Goal: Task Accomplishment & Management: Complete application form

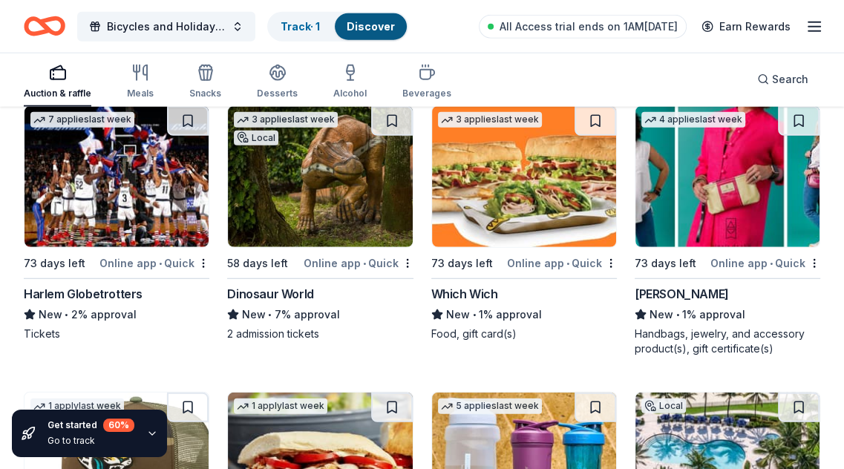
scroll to position [15567, 0]
click at [674, 158] on img at bounding box center [727, 176] width 184 height 141
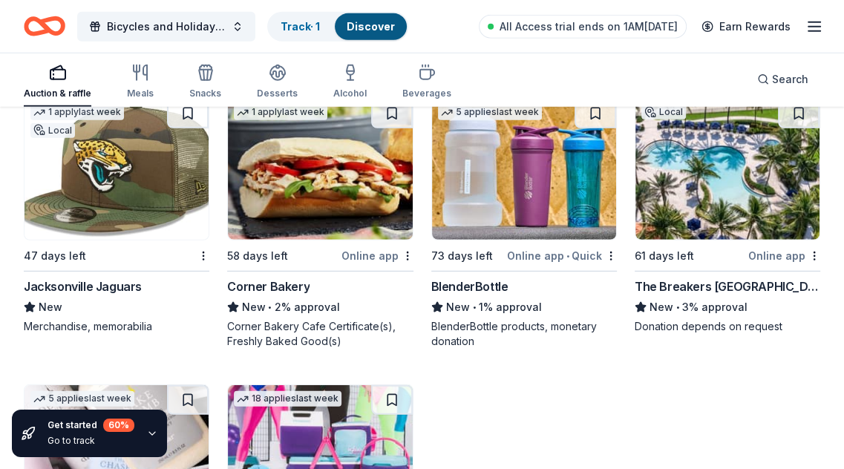
scroll to position [15864, 0]
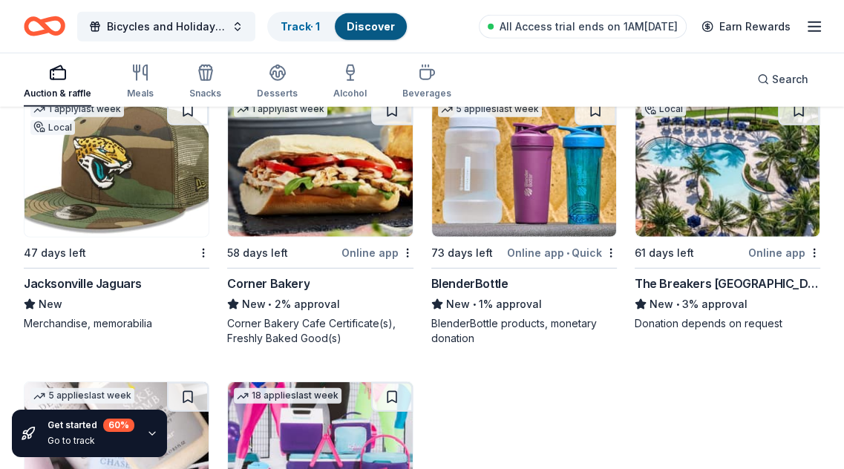
click at [501, 179] on img at bounding box center [524, 166] width 184 height 141
click at [681, 185] on img at bounding box center [727, 166] width 184 height 141
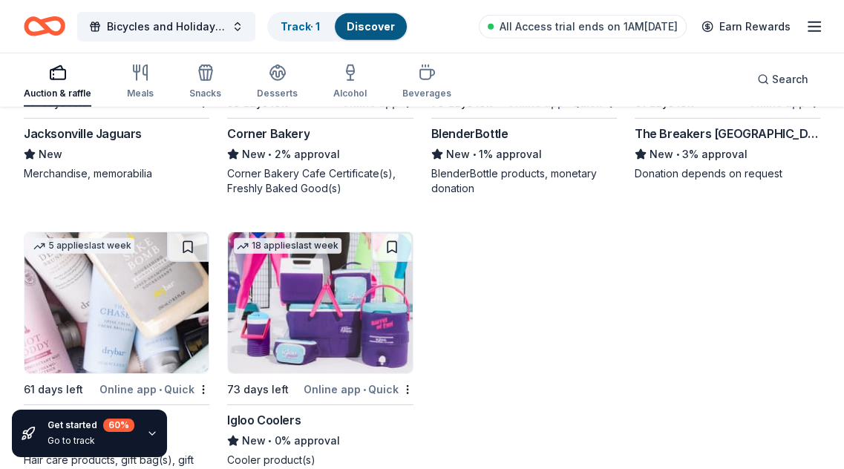
scroll to position [16136, 0]
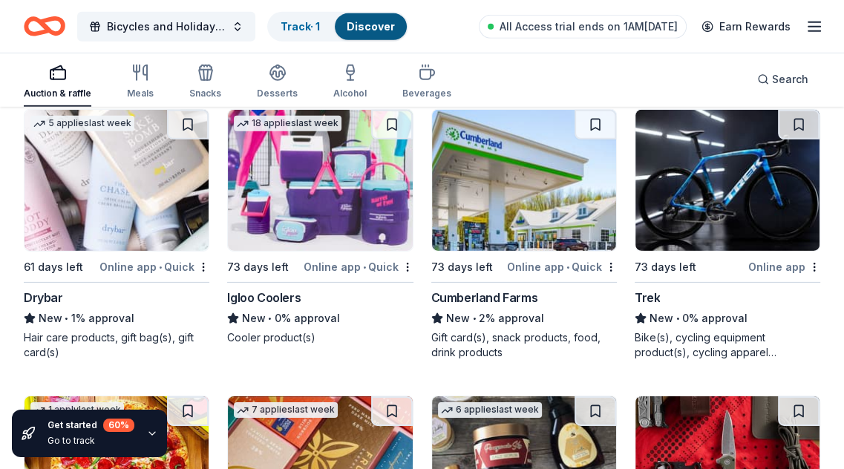
click at [133, 176] on img at bounding box center [116, 180] width 184 height 141
click at [340, 158] on img at bounding box center [320, 180] width 184 height 141
click at [518, 174] on img at bounding box center [524, 180] width 184 height 141
click at [686, 166] on img at bounding box center [727, 180] width 184 height 141
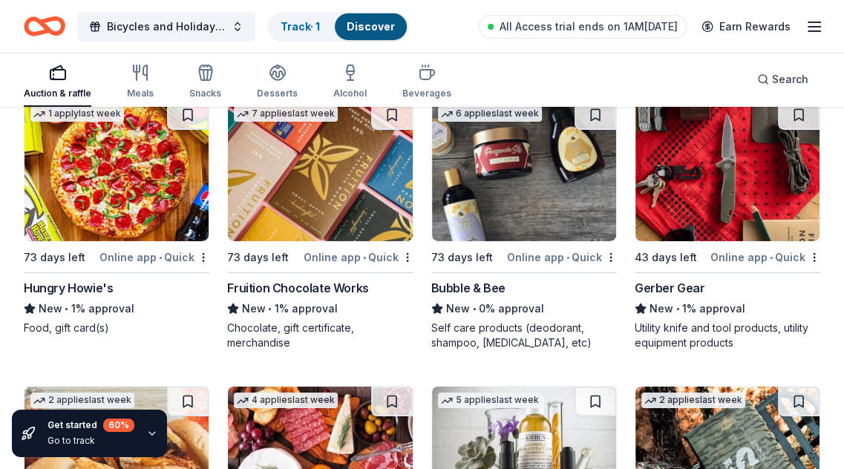
scroll to position [16433, 0]
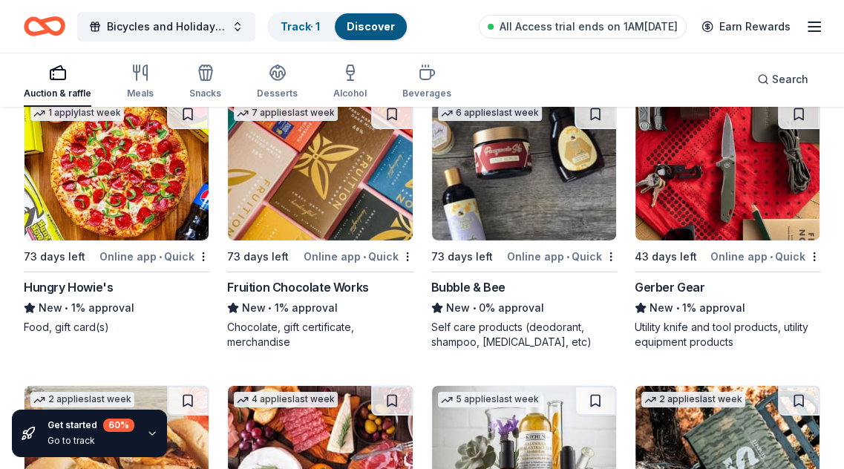
click at [141, 168] on img at bounding box center [116, 169] width 184 height 141
click at [348, 145] on img at bounding box center [320, 169] width 184 height 141
click at [528, 181] on img at bounding box center [524, 169] width 184 height 141
click at [671, 197] on img at bounding box center [727, 169] width 184 height 141
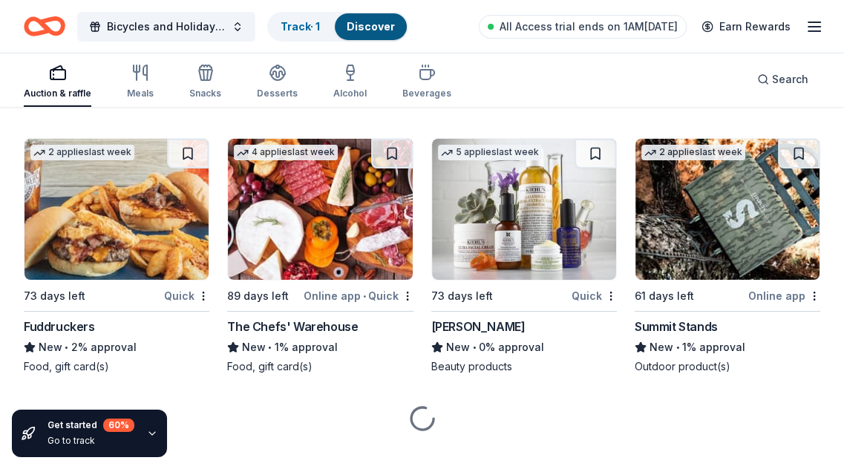
scroll to position [16694, 0]
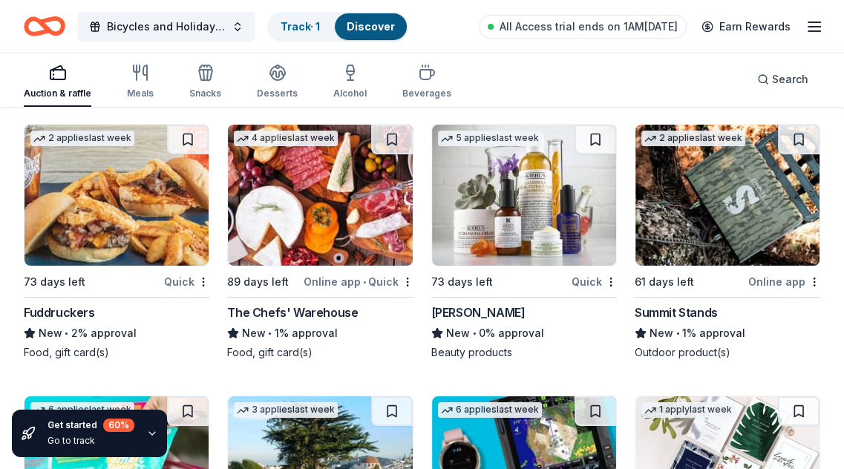
click at [136, 195] on img at bounding box center [116, 195] width 184 height 141
click at [297, 200] on img at bounding box center [320, 195] width 184 height 141
click at [517, 142] on img at bounding box center [524, 195] width 184 height 141
click at [682, 214] on img at bounding box center [727, 195] width 184 height 141
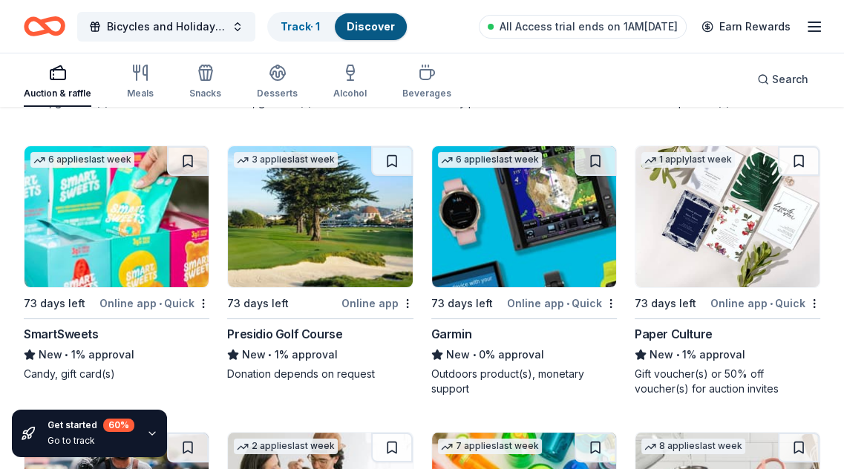
scroll to position [16991, 0]
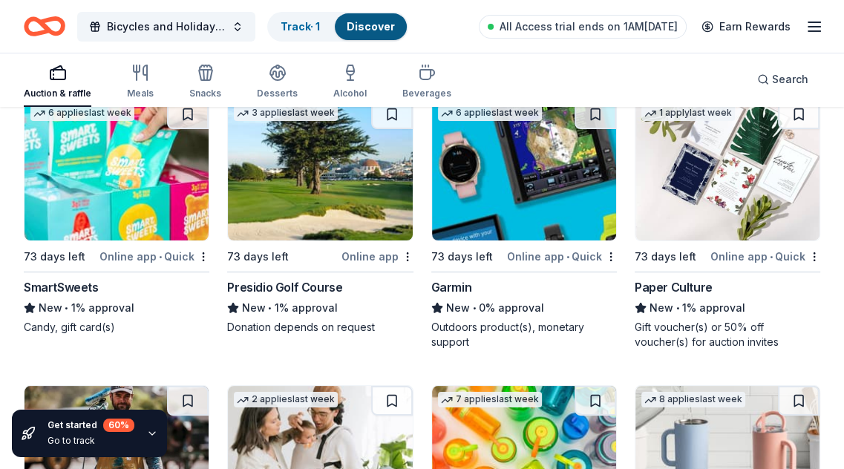
click at [121, 160] on img at bounding box center [116, 169] width 184 height 141
click at [319, 186] on img at bounding box center [320, 169] width 184 height 141
click at [499, 191] on img at bounding box center [524, 169] width 184 height 141
click at [695, 194] on img at bounding box center [727, 169] width 184 height 141
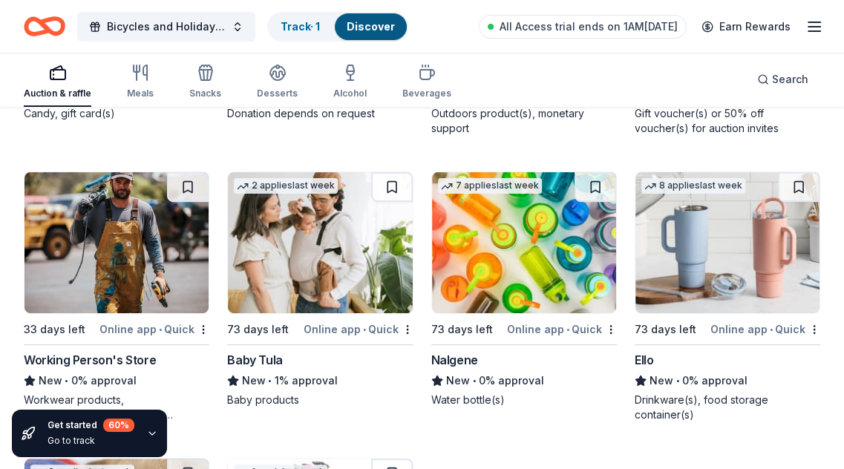
scroll to position [17213, 0]
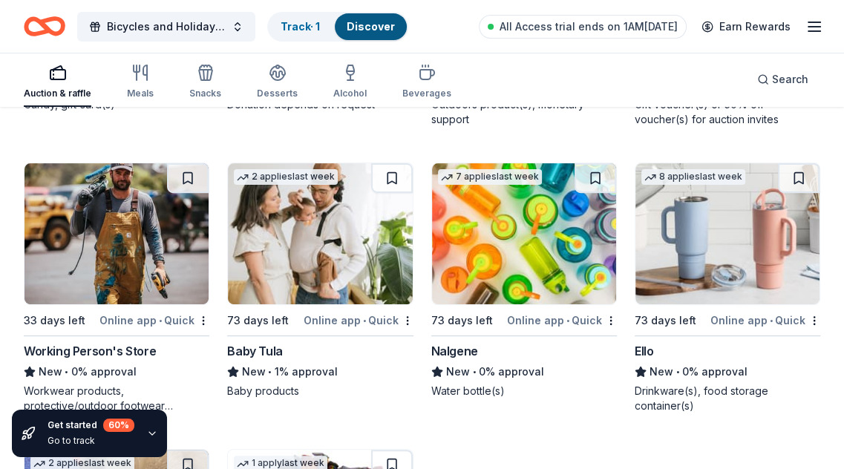
click at [134, 221] on img at bounding box center [116, 233] width 184 height 141
click at [516, 190] on img at bounding box center [524, 233] width 184 height 141
click at [694, 206] on img at bounding box center [727, 233] width 184 height 141
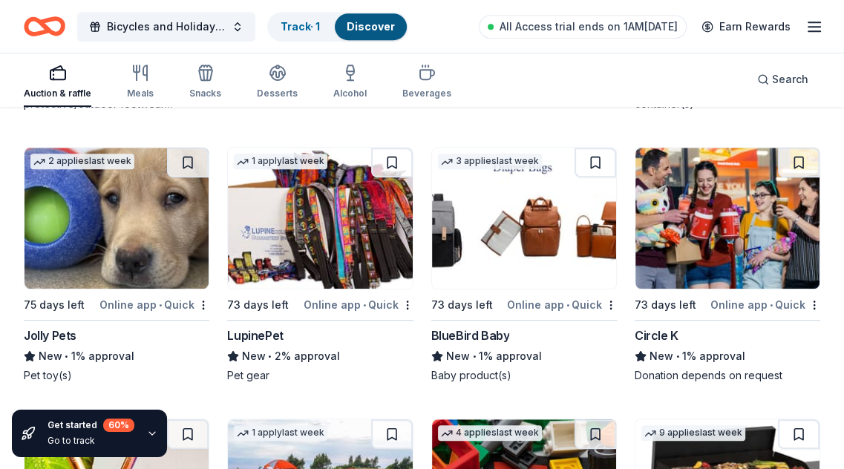
scroll to position [17490, 0]
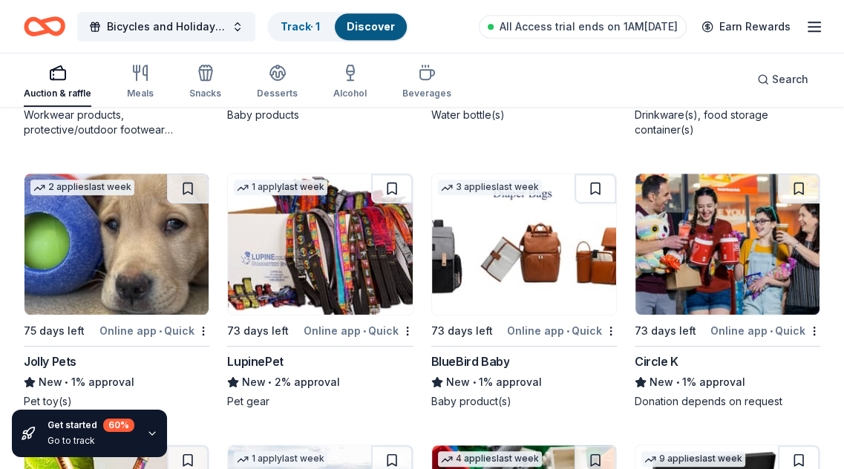
click at [128, 220] on img at bounding box center [116, 244] width 184 height 141
click at [349, 244] on img at bounding box center [320, 244] width 184 height 141
click at [487, 227] on img at bounding box center [524, 244] width 184 height 141
click at [698, 221] on img at bounding box center [727, 244] width 184 height 141
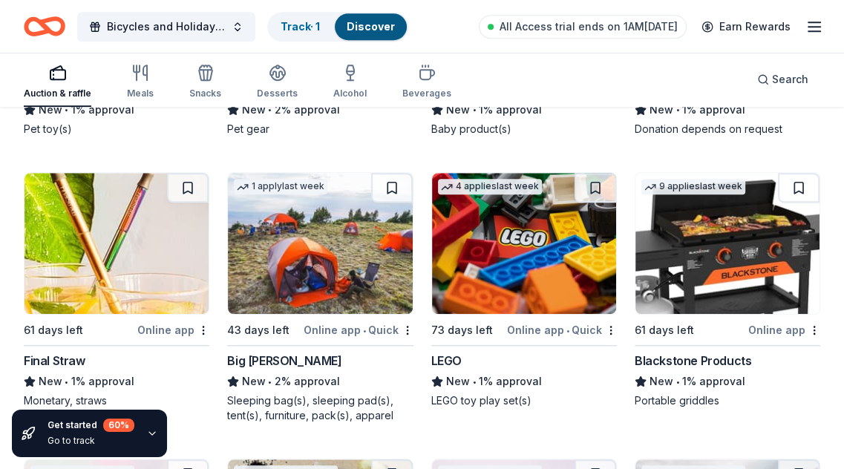
scroll to position [17786, 0]
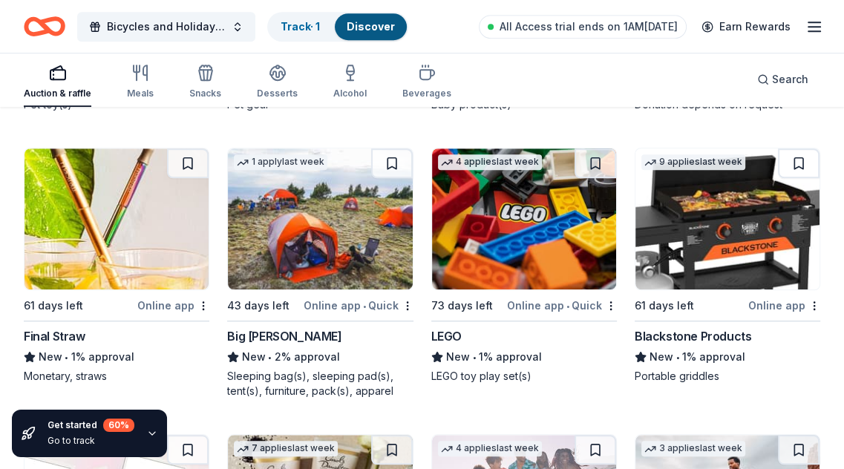
click at [91, 191] on img at bounding box center [116, 218] width 184 height 141
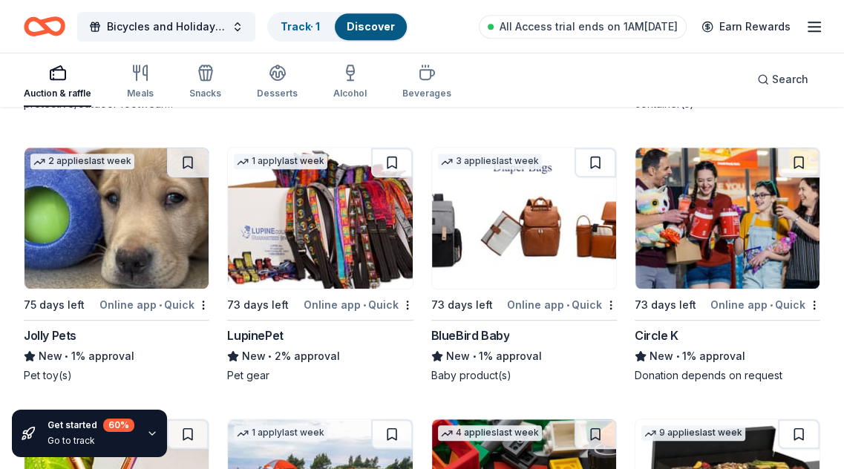
scroll to position [17490, 0]
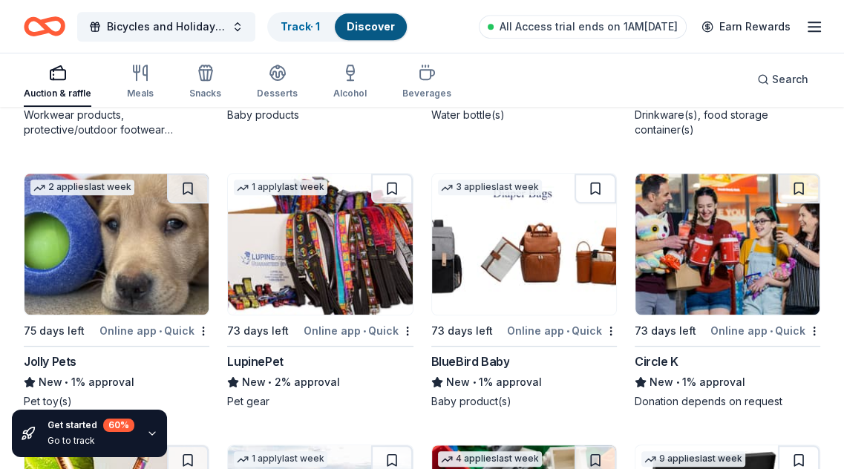
click at [706, 195] on img at bounding box center [727, 244] width 184 height 141
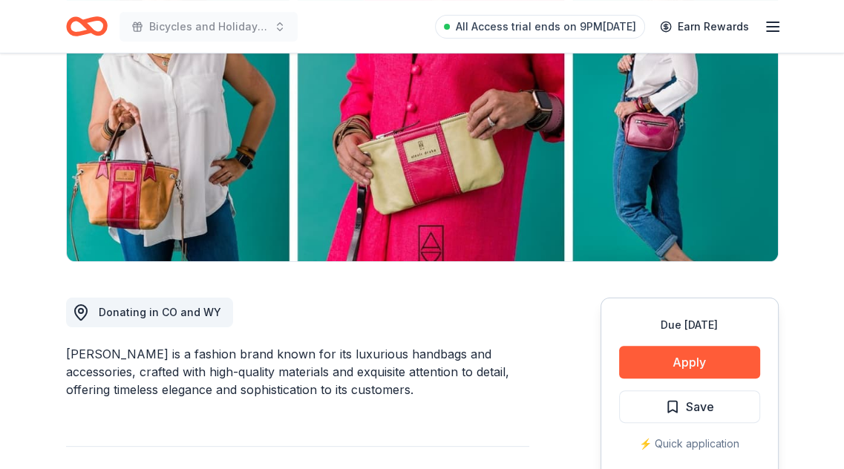
scroll to position [223, 0]
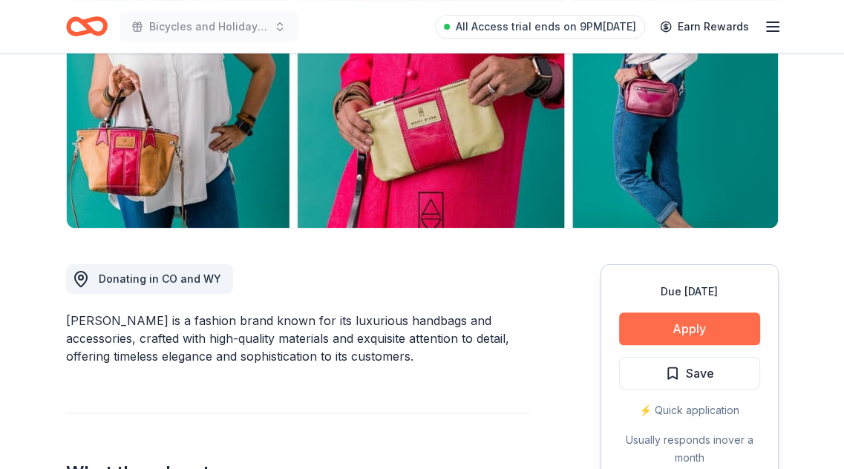
click at [680, 328] on button "Apply" at bounding box center [689, 328] width 141 height 33
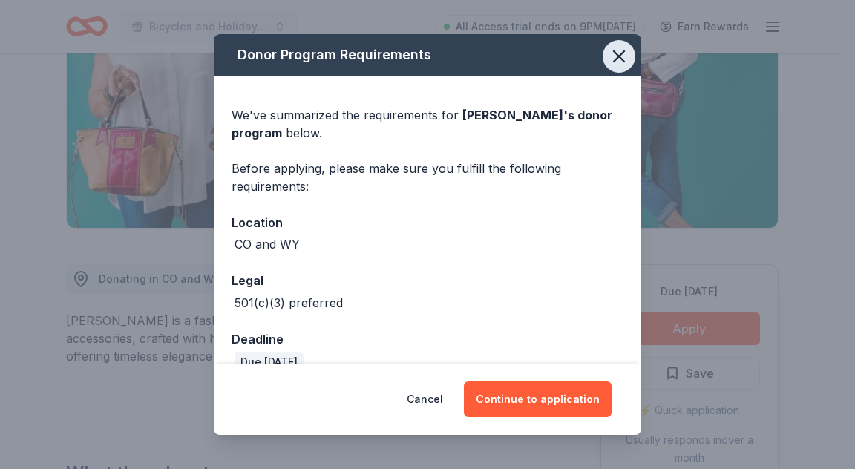
click at [609, 59] on icon "button" at bounding box center [619, 56] width 21 height 21
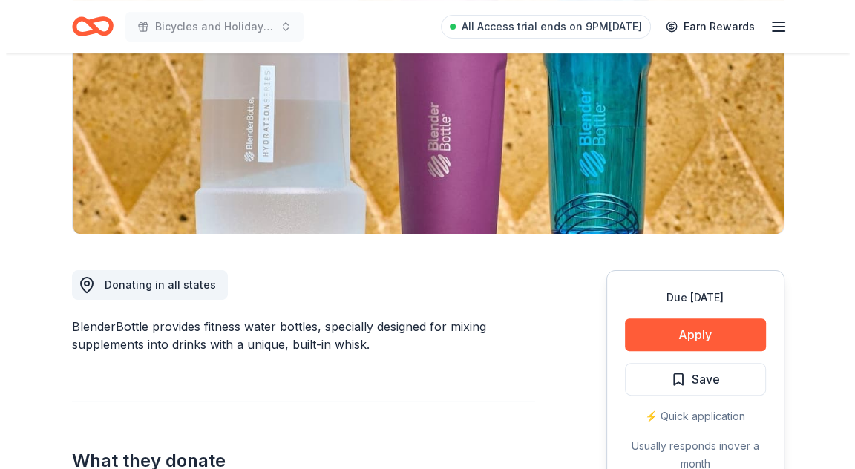
scroll to position [297, 0]
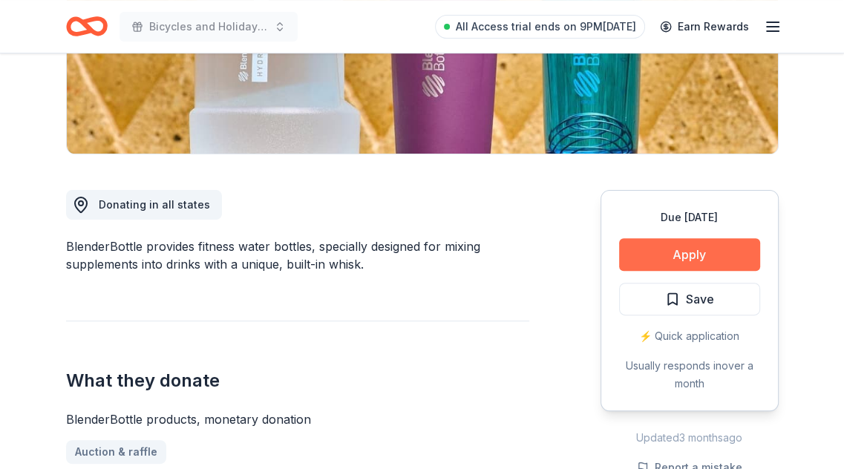
click at [690, 250] on button "Apply" at bounding box center [689, 254] width 141 height 33
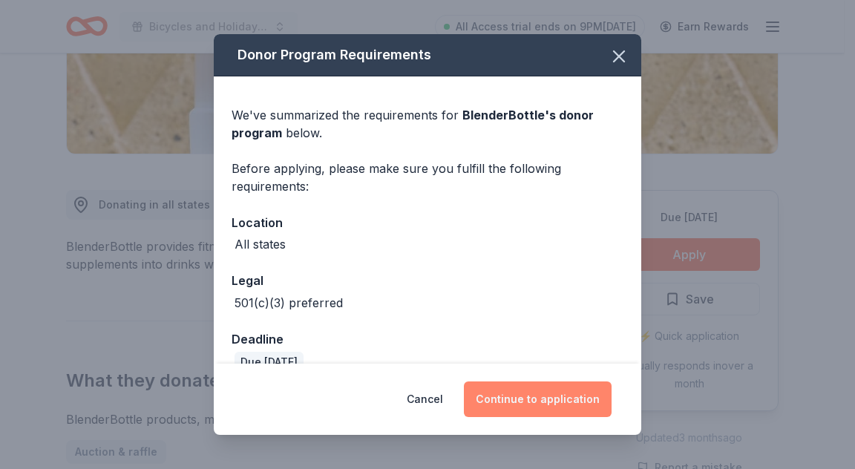
click at [572, 392] on button "Continue to application" at bounding box center [538, 399] width 148 height 36
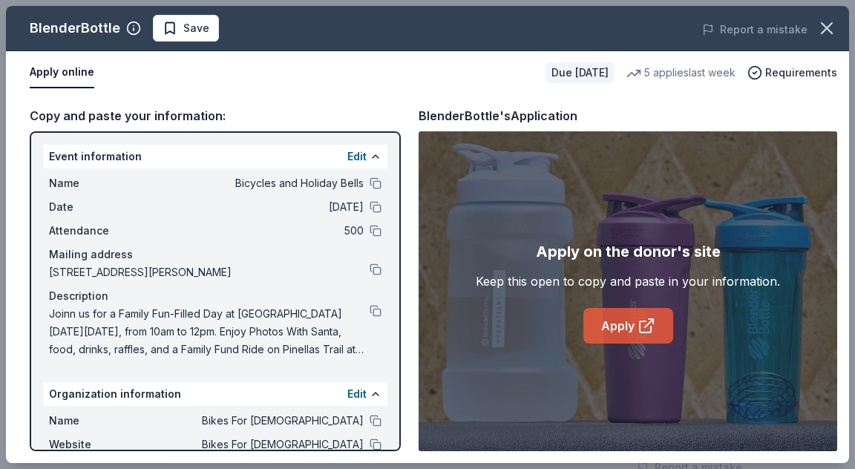
click at [633, 334] on link "Apply" at bounding box center [628, 326] width 90 height 36
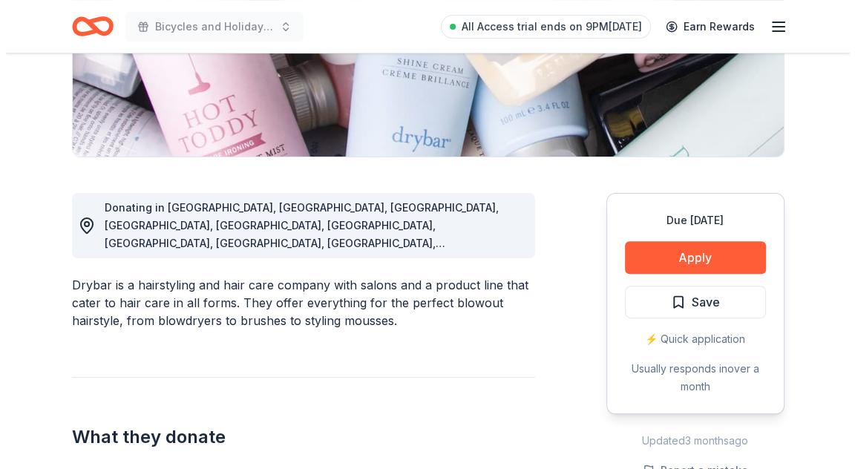
scroll to position [371, 0]
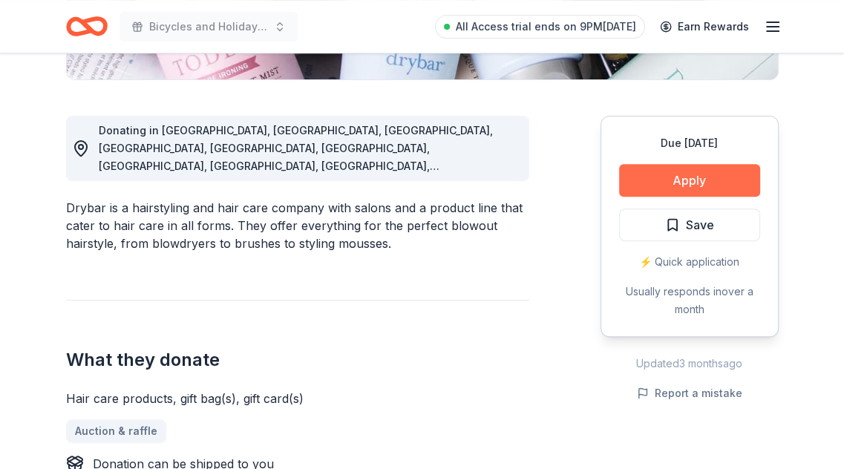
click at [667, 177] on button "Apply" at bounding box center [689, 180] width 141 height 33
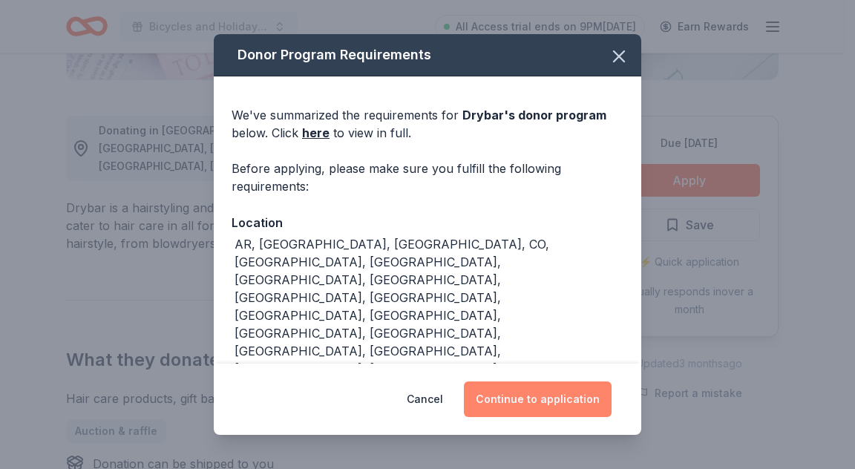
click at [510, 398] on button "Continue to application" at bounding box center [538, 399] width 148 height 36
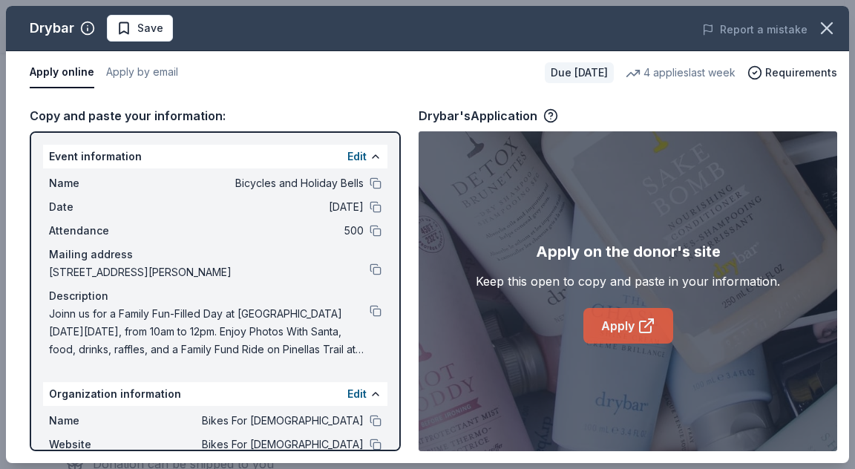
click at [652, 323] on icon at bounding box center [651, 321] width 4 height 4
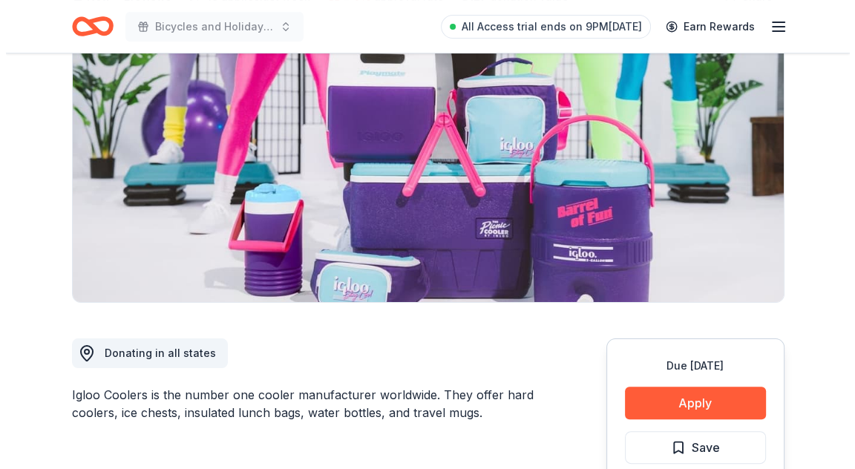
scroll to position [223, 0]
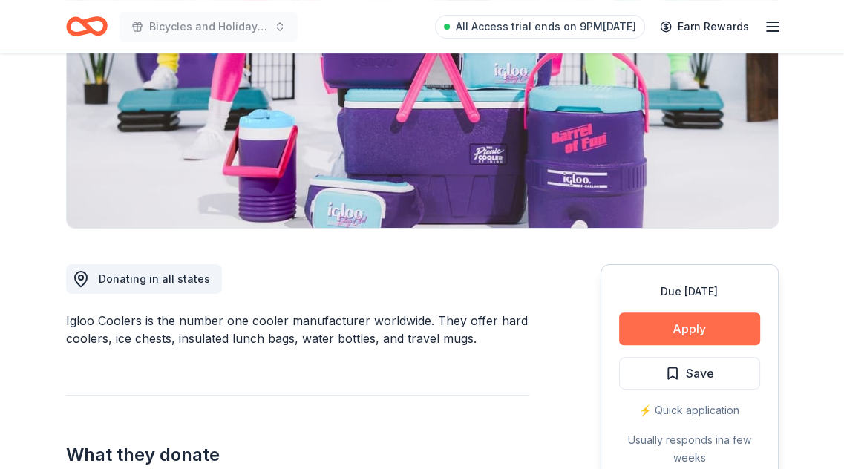
click at [674, 321] on button "Apply" at bounding box center [689, 328] width 141 height 33
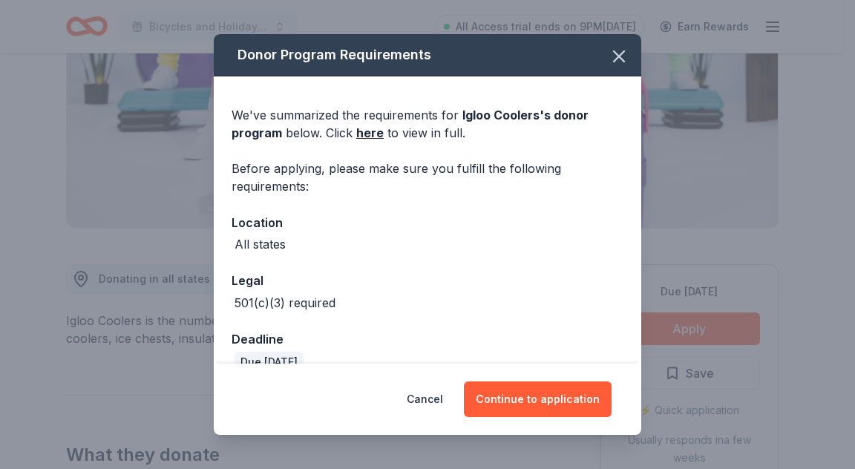
scroll to position [27, 0]
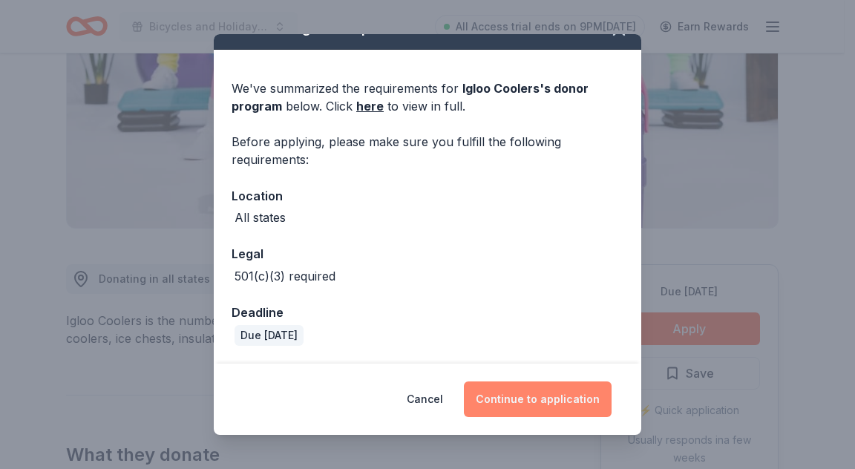
click at [517, 387] on button "Continue to application" at bounding box center [538, 399] width 148 height 36
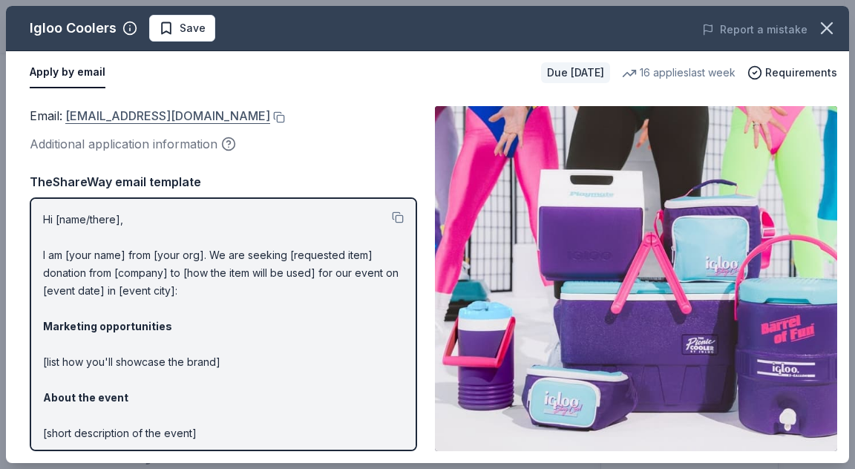
click at [190, 114] on link "donations@igloocorp.com" at bounding box center [167, 115] width 205 height 19
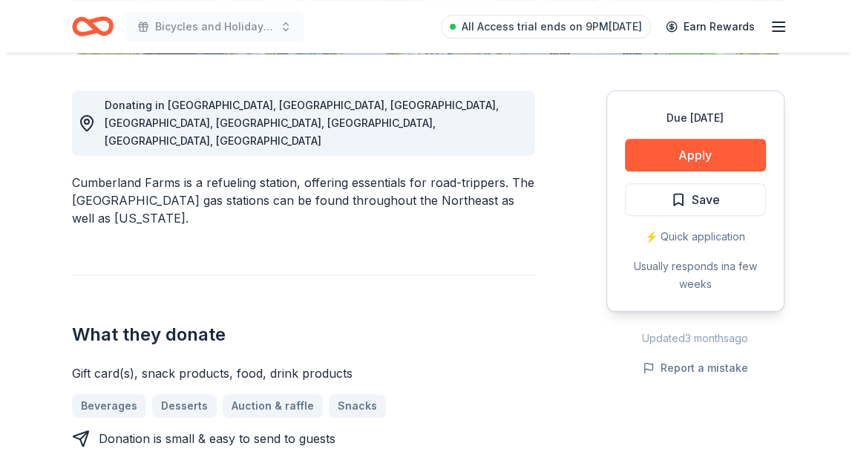
scroll to position [371, 0]
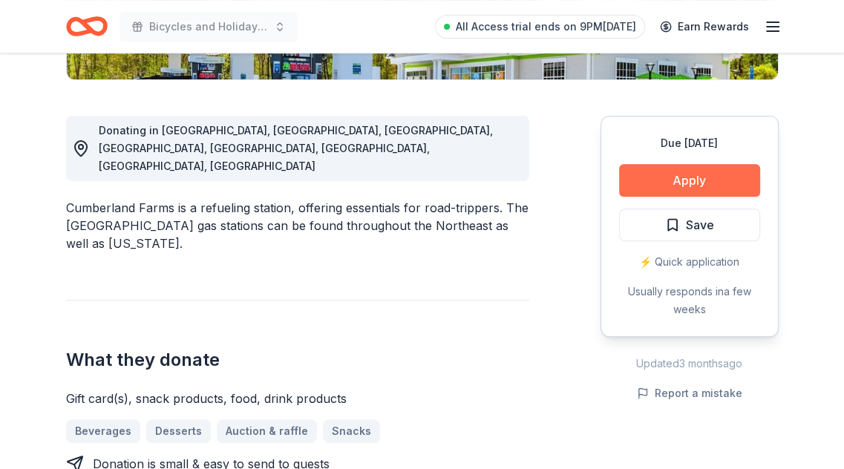
click at [637, 168] on button "Apply" at bounding box center [689, 180] width 141 height 33
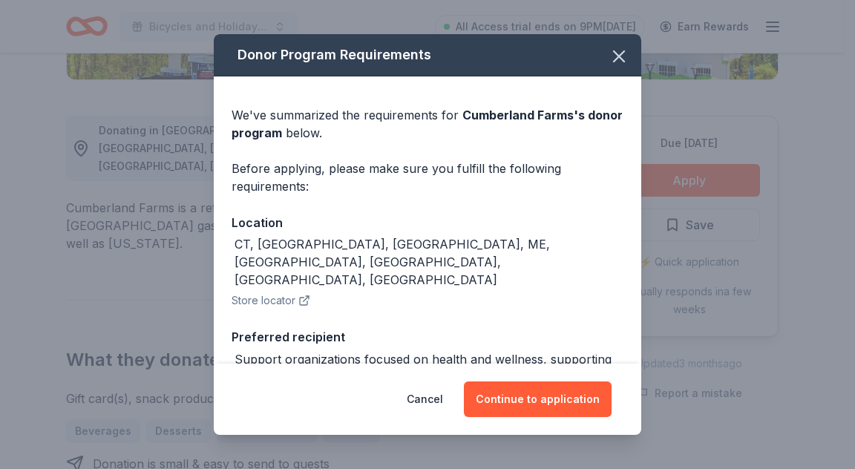
click at [526, 379] on div "Cancel Continue to application" at bounding box center [427, 399] width 427 height 71
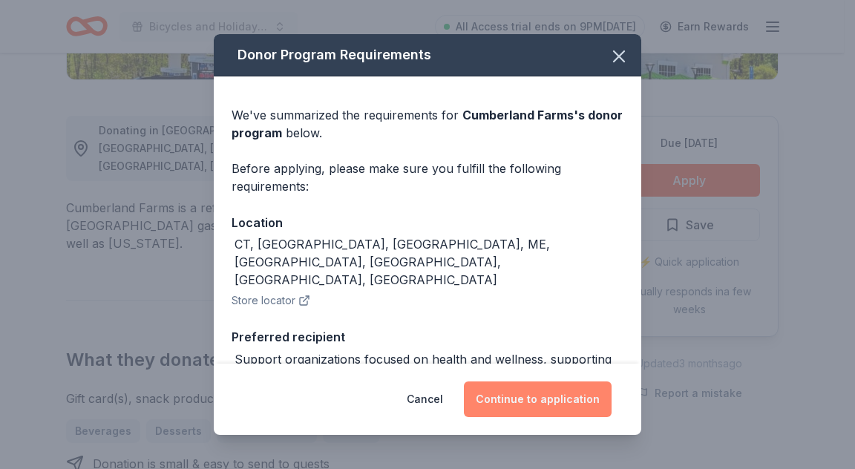
click at [537, 396] on button "Continue to application" at bounding box center [538, 399] width 148 height 36
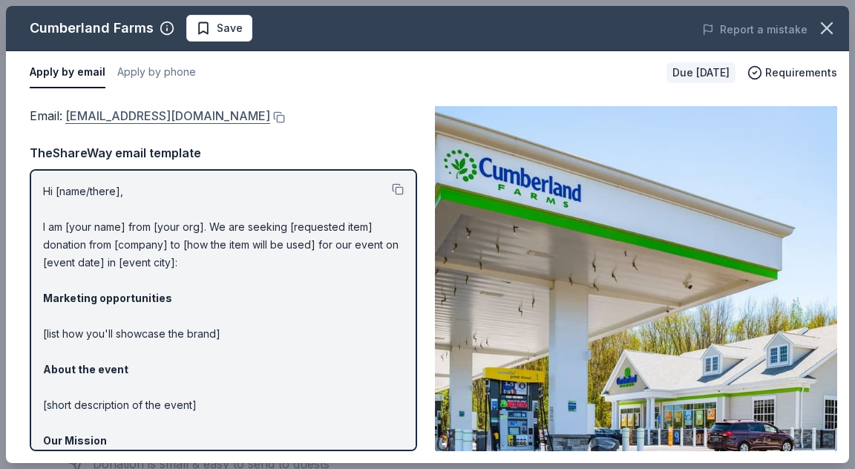
click at [166, 115] on link "GuestServices@eg-america.com" at bounding box center [167, 115] width 205 height 19
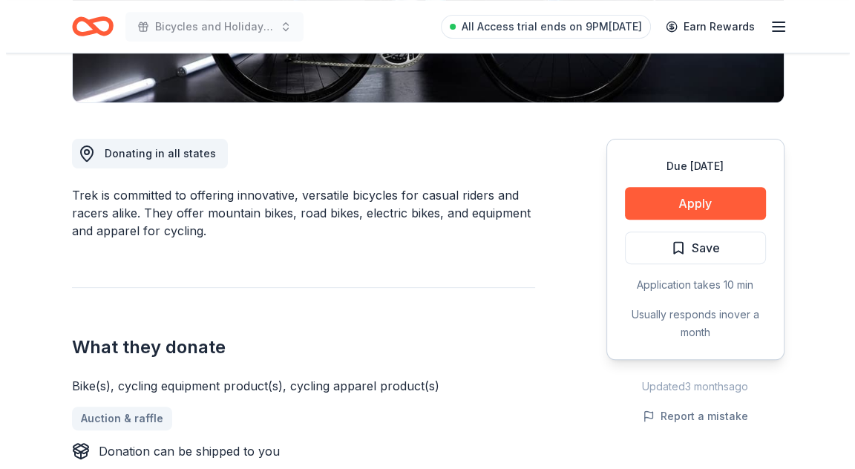
scroll to position [371, 0]
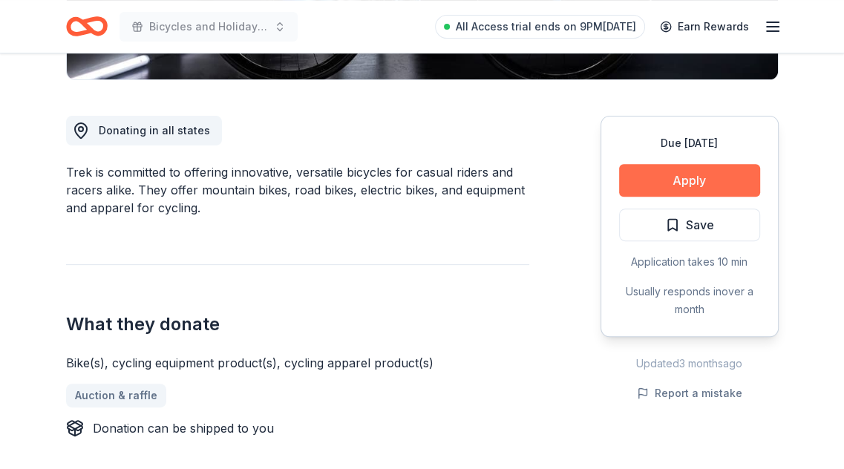
click at [698, 173] on button "Apply" at bounding box center [689, 180] width 141 height 33
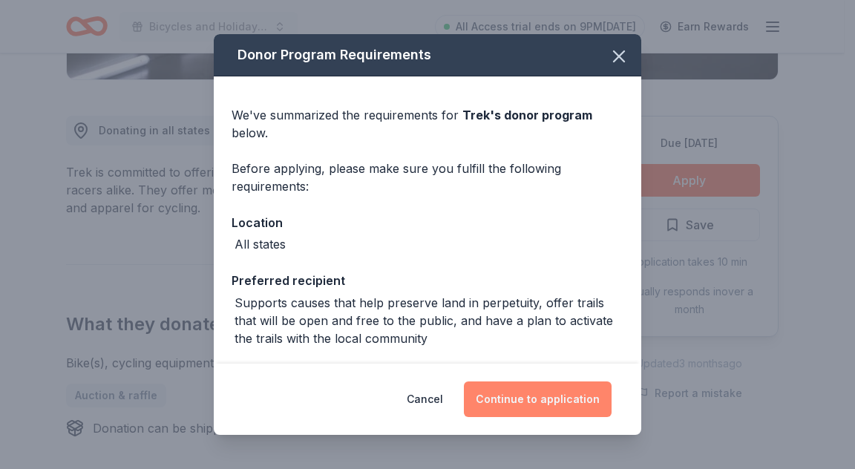
click at [518, 413] on button "Continue to application" at bounding box center [538, 399] width 148 height 36
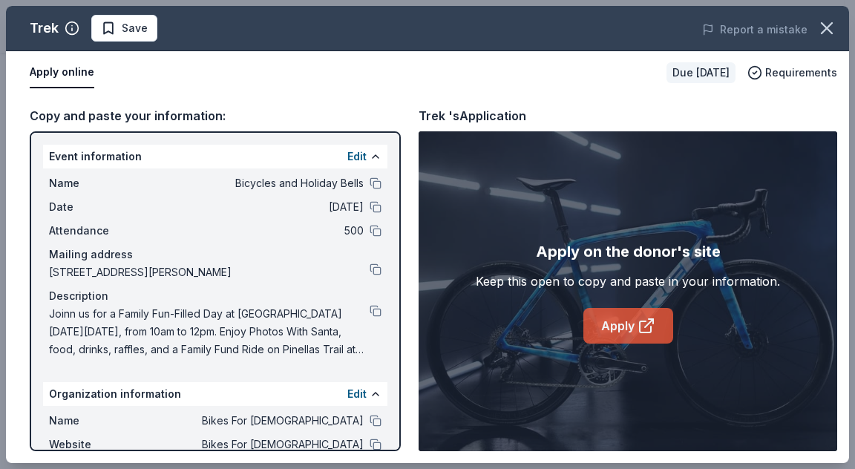
click at [611, 325] on link "Apply" at bounding box center [628, 326] width 90 height 36
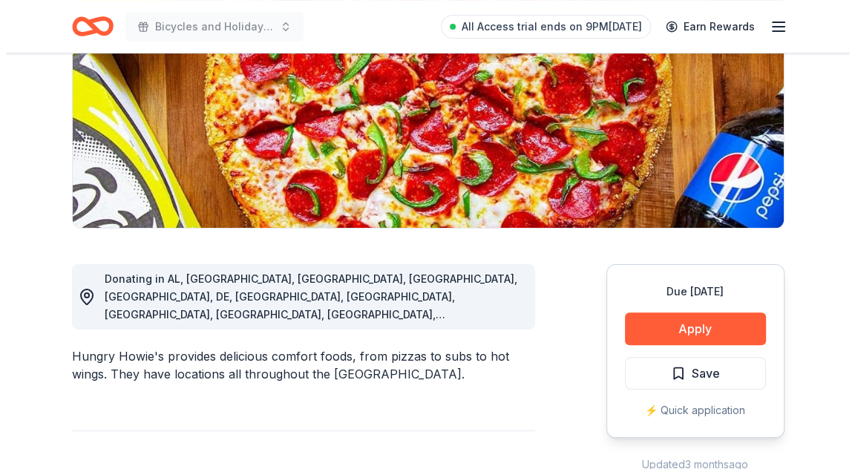
scroll to position [297, 0]
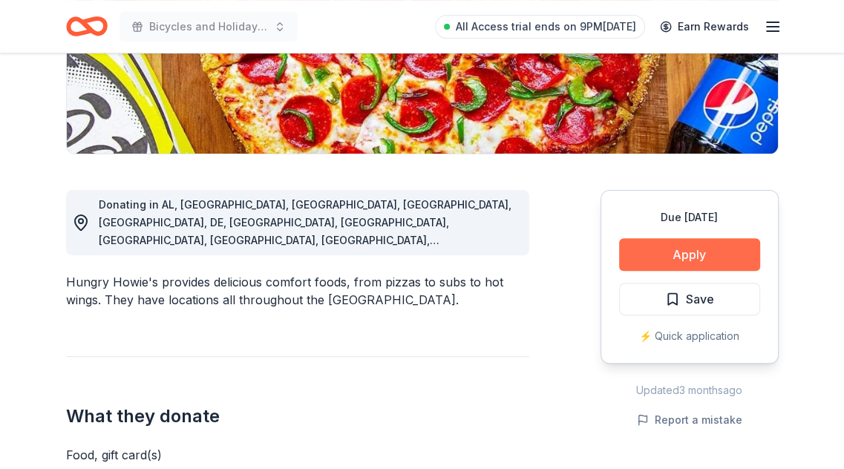
click at [690, 250] on button "Apply" at bounding box center [689, 254] width 141 height 33
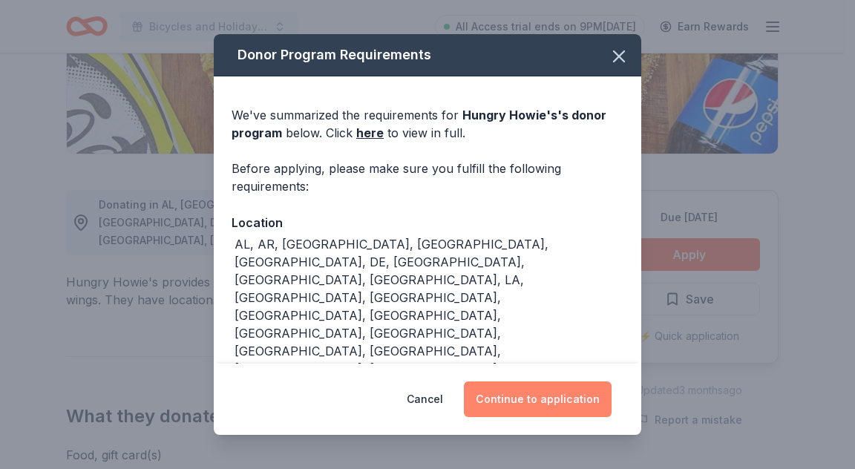
click at [554, 390] on button "Continue to application" at bounding box center [538, 399] width 148 height 36
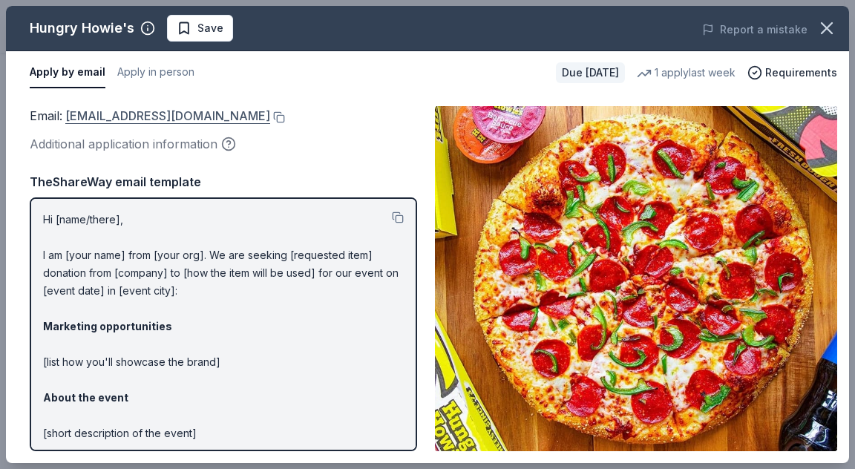
click at [174, 115] on link "community@hungryhowies.com" at bounding box center [167, 115] width 205 height 19
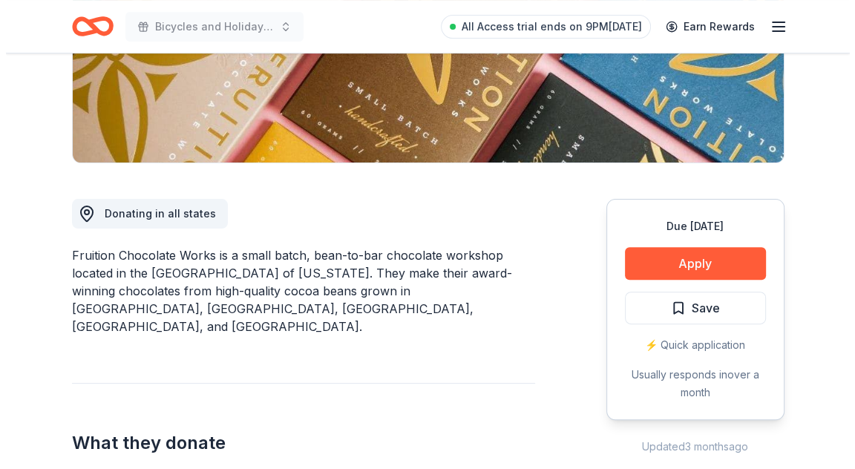
scroll to position [297, 0]
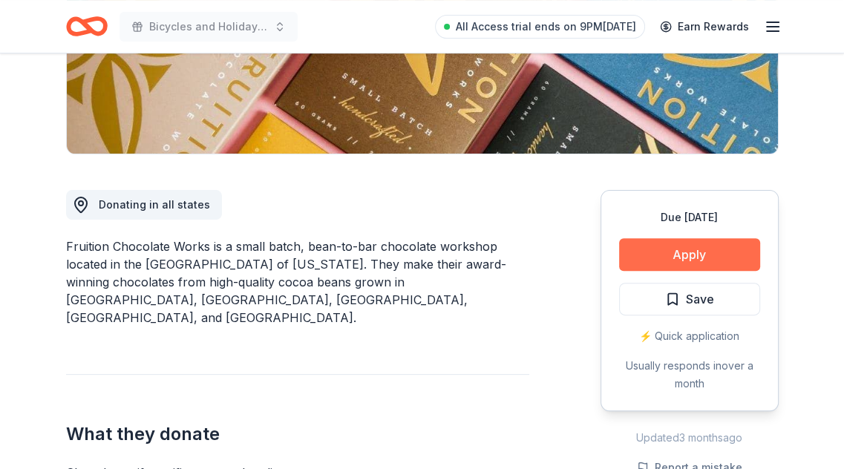
click at [697, 266] on button "Apply" at bounding box center [689, 254] width 141 height 33
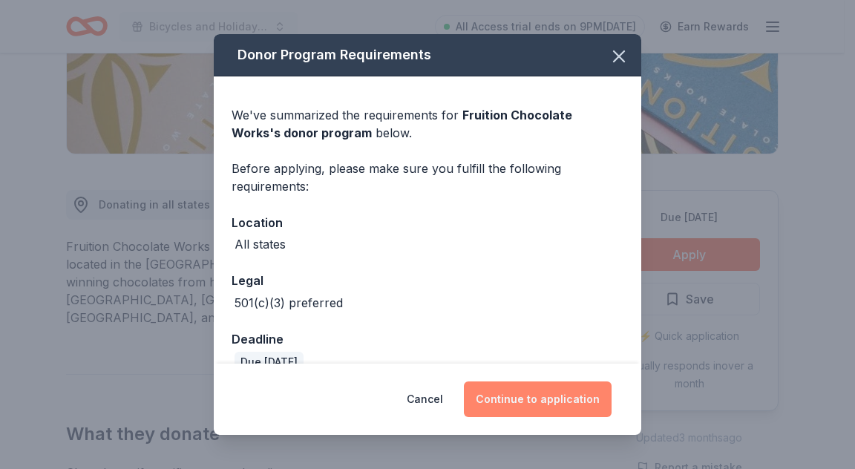
click at [575, 400] on button "Continue to application" at bounding box center [538, 399] width 148 height 36
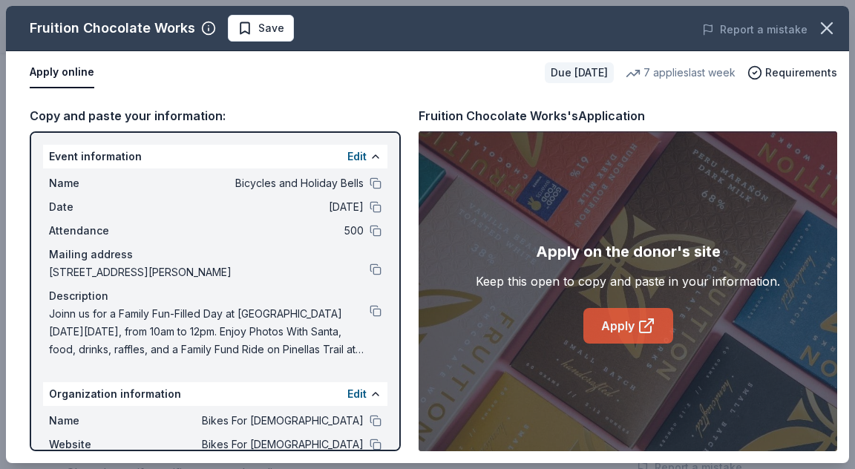
click at [612, 315] on link "Apply" at bounding box center [628, 326] width 90 height 36
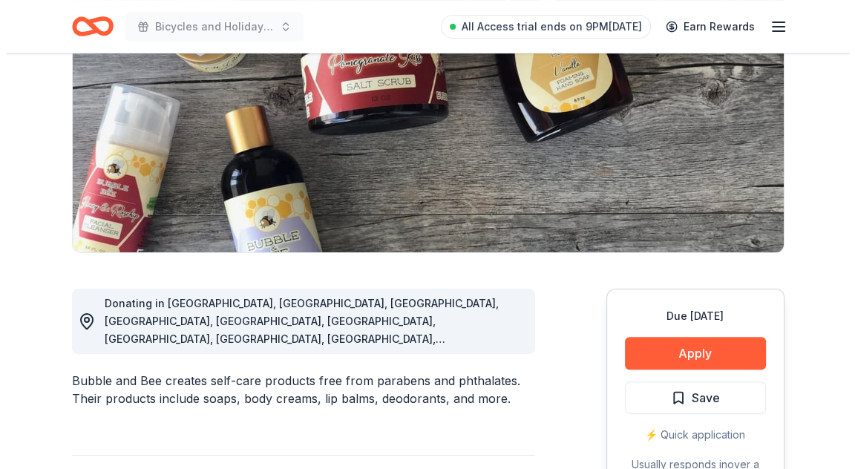
scroll to position [223, 0]
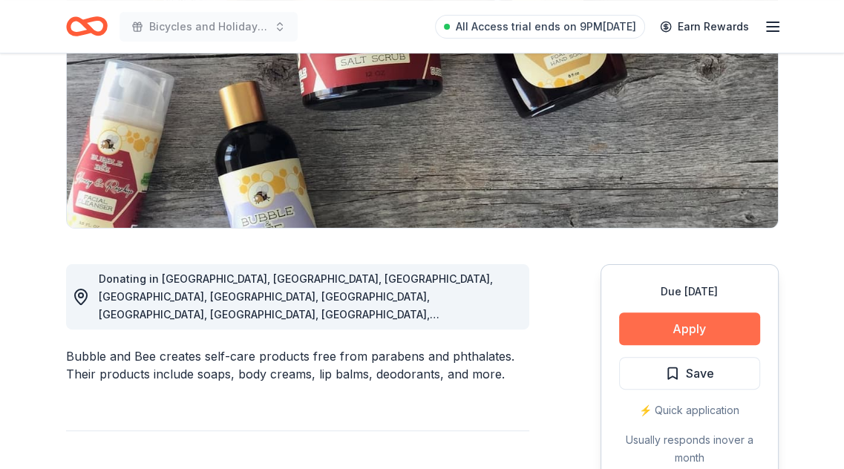
click at [689, 330] on button "Apply" at bounding box center [689, 328] width 141 height 33
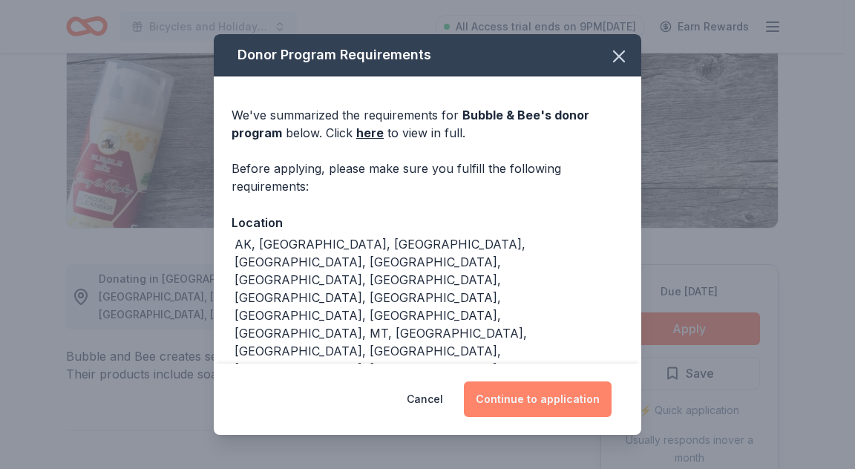
click at [571, 393] on button "Continue to application" at bounding box center [538, 399] width 148 height 36
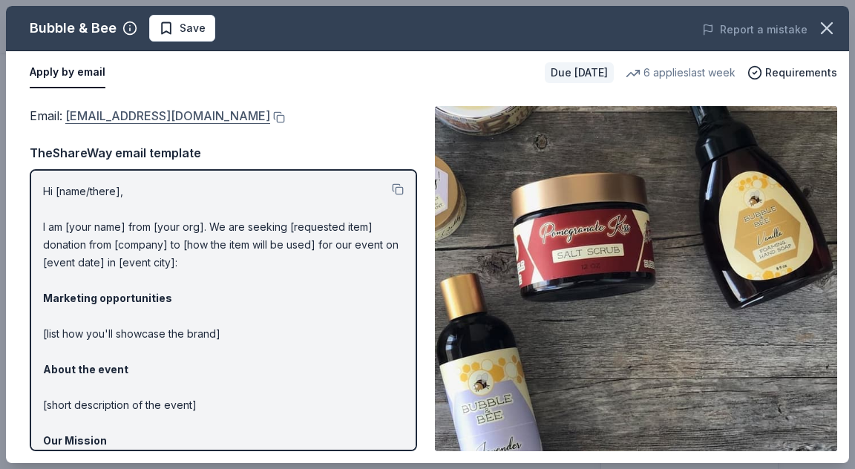
click at [163, 115] on link "[EMAIL_ADDRESS][DOMAIN_NAME]" at bounding box center [167, 115] width 205 height 19
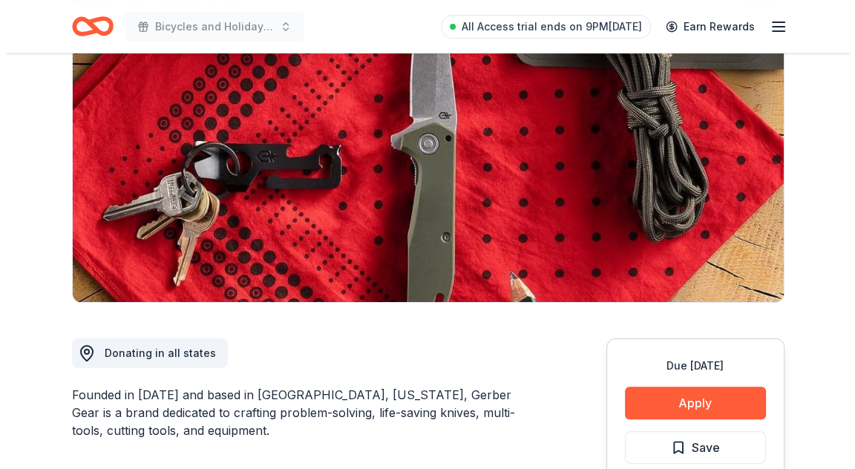
scroll to position [297, 0]
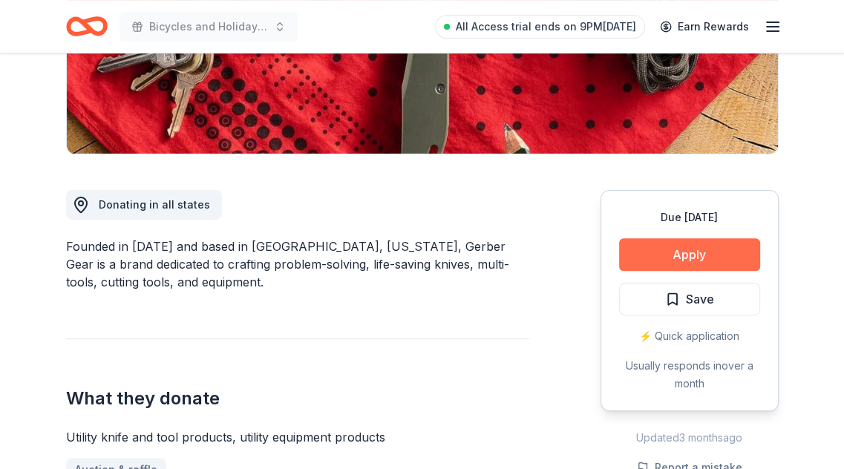
click at [657, 264] on button "Apply" at bounding box center [689, 254] width 141 height 33
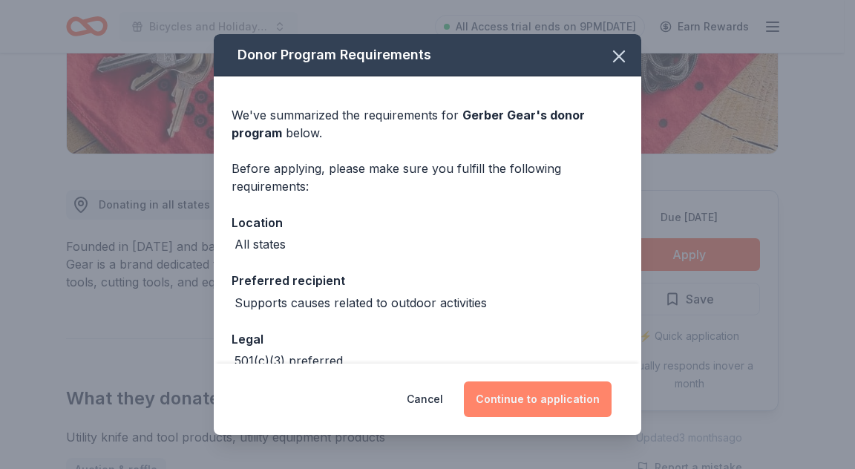
click at [522, 396] on button "Continue to application" at bounding box center [538, 399] width 148 height 36
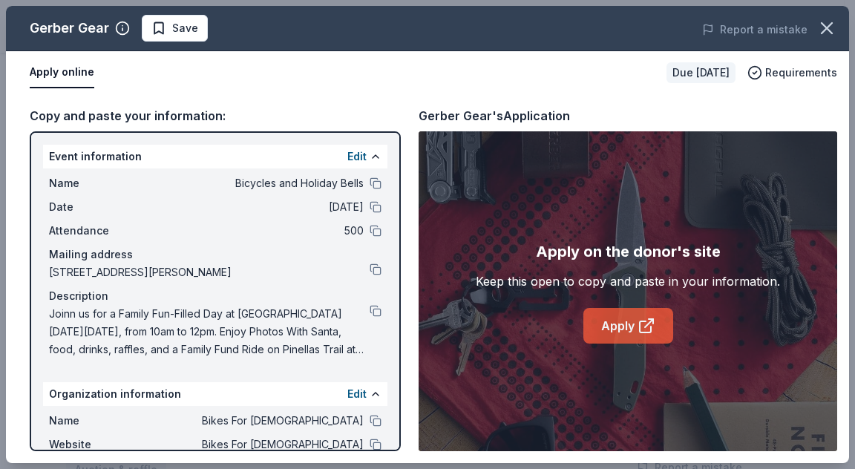
click at [601, 317] on link "Apply" at bounding box center [628, 326] width 90 height 36
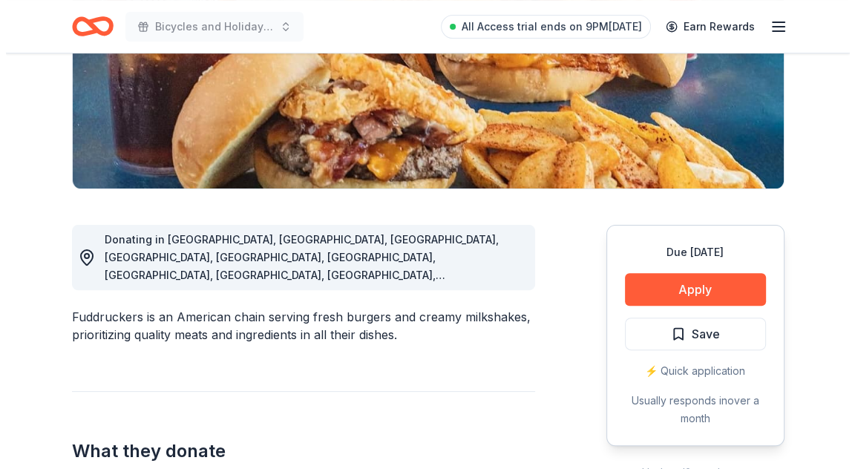
scroll to position [297, 0]
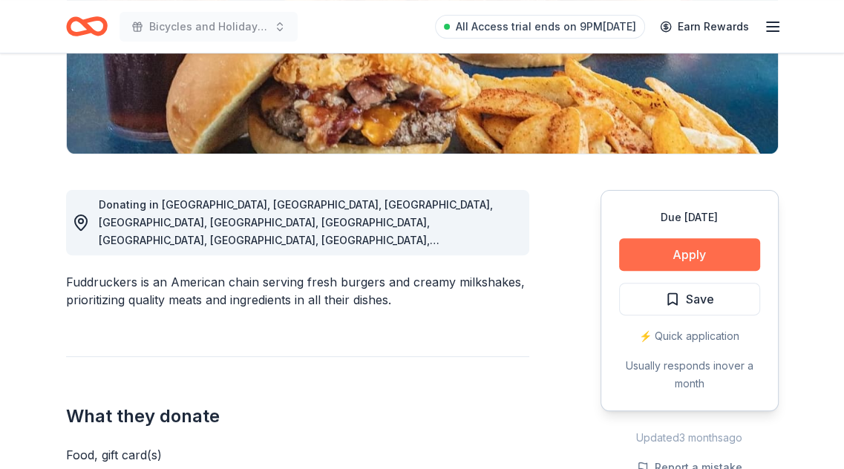
click at [669, 248] on button "Apply" at bounding box center [689, 254] width 141 height 33
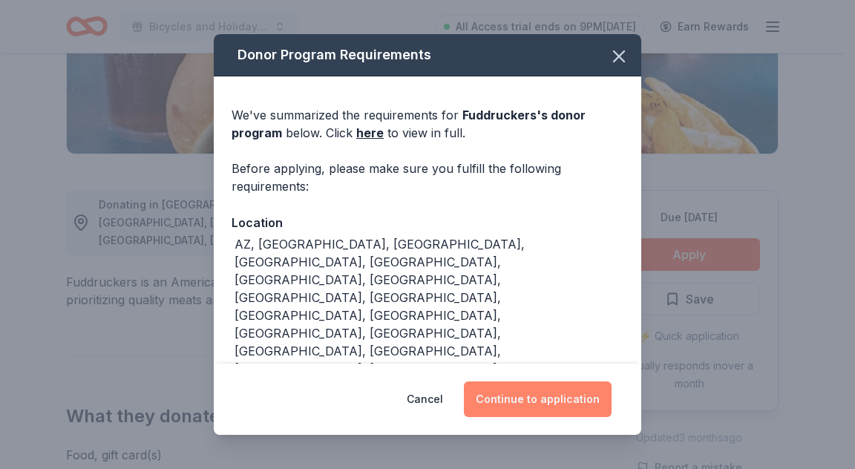
click at [544, 399] on button "Continue to application" at bounding box center [538, 399] width 148 height 36
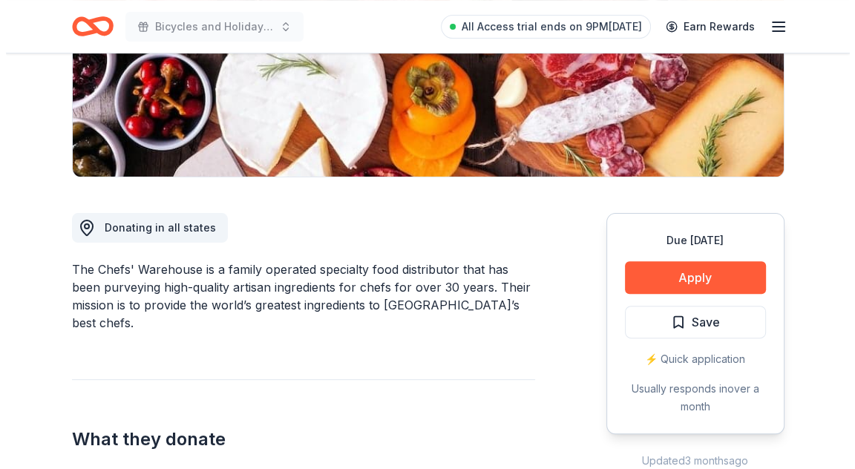
scroll to position [297, 0]
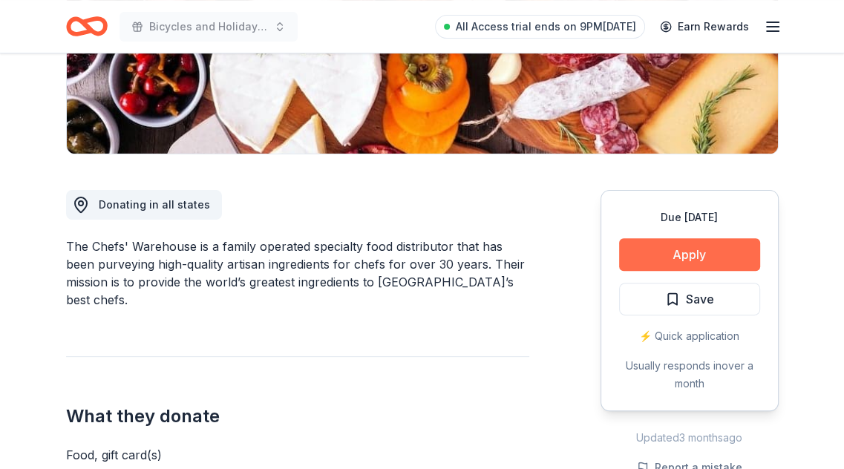
click at [666, 253] on button "Apply" at bounding box center [689, 254] width 141 height 33
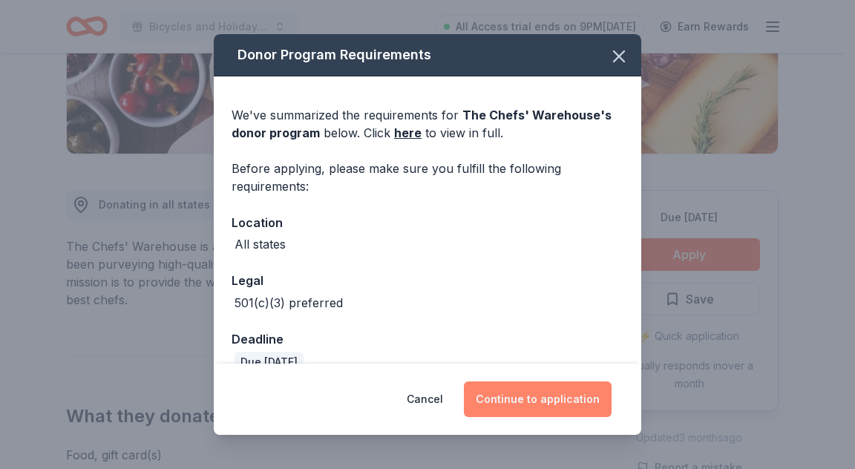
click at [522, 392] on button "Continue to application" at bounding box center [538, 399] width 148 height 36
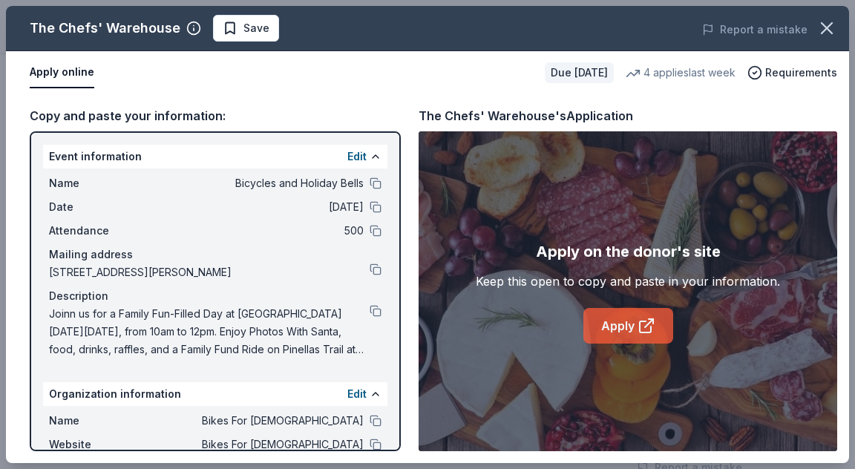
click at [638, 324] on icon at bounding box center [646, 326] width 18 height 18
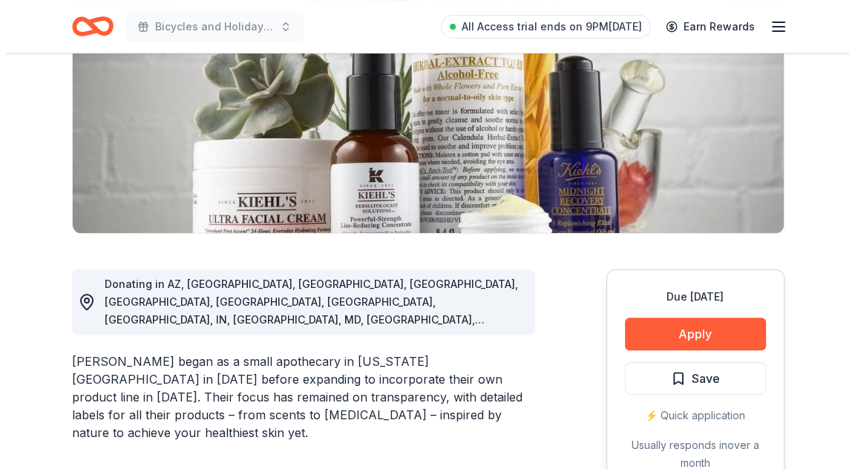
scroll to position [371, 0]
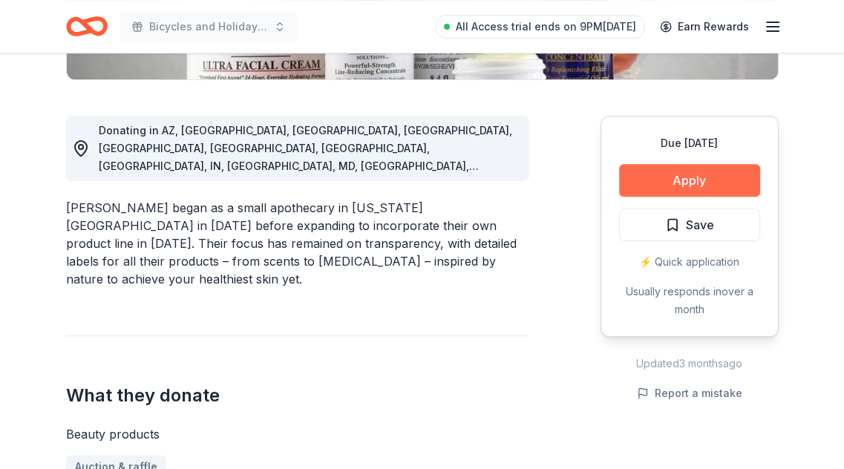
click at [663, 183] on button "Apply" at bounding box center [689, 180] width 141 height 33
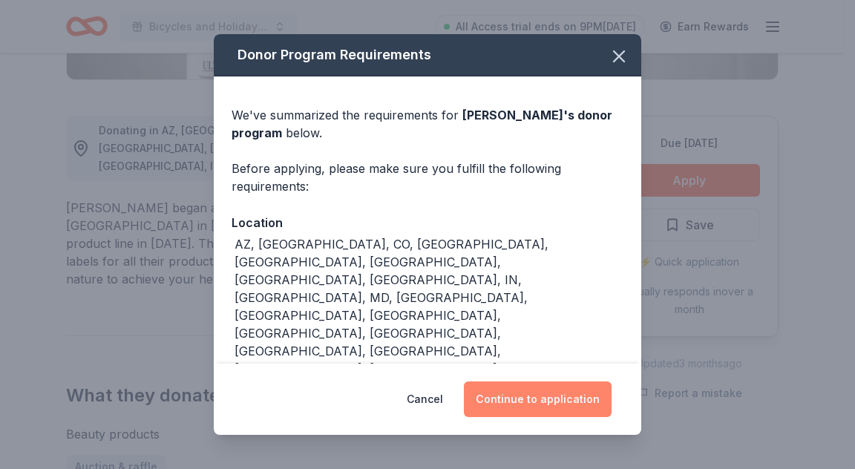
click at [564, 401] on button "Continue to application" at bounding box center [538, 399] width 148 height 36
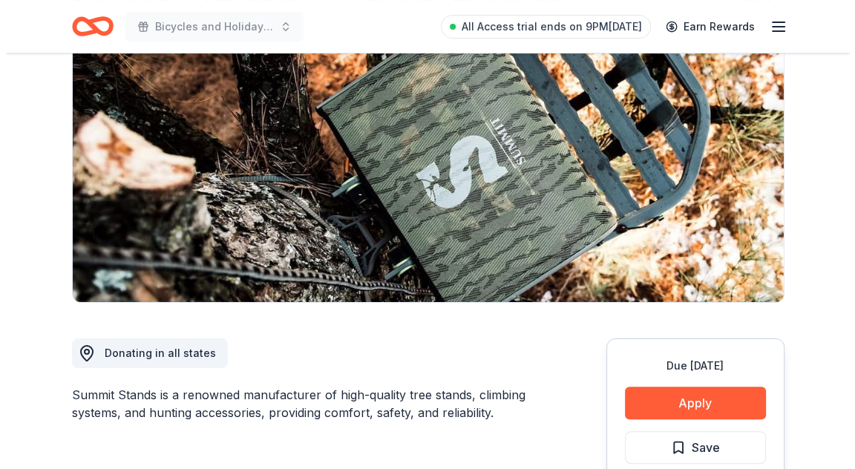
scroll to position [297, 0]
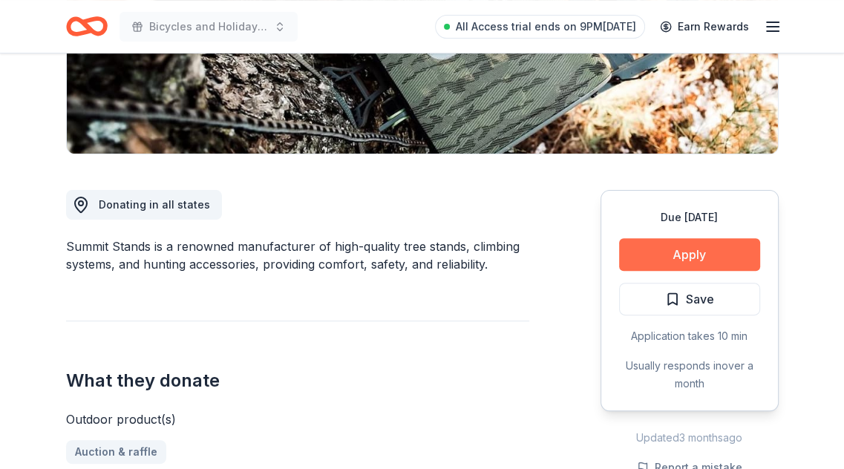
click at [652, 241] on button "Apply" at bounding box center [689, 254] width 141 height 33
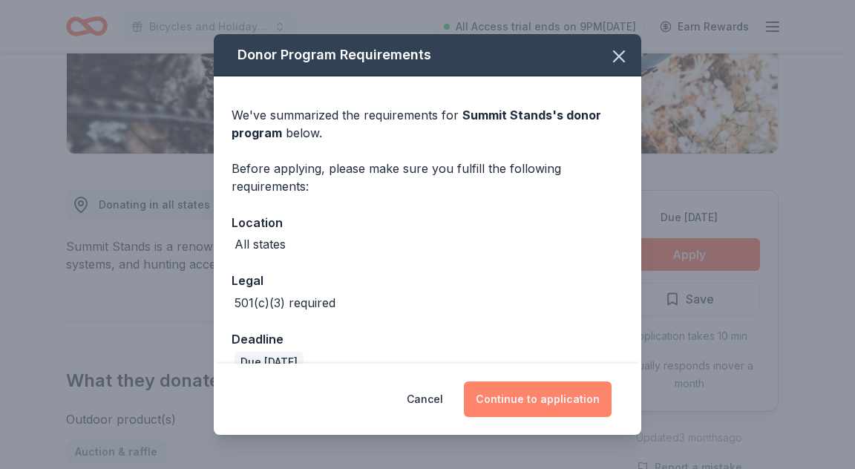
click at [546, 407] on button "Continue to application" at bounding box center [538, 399] width 148 height 36
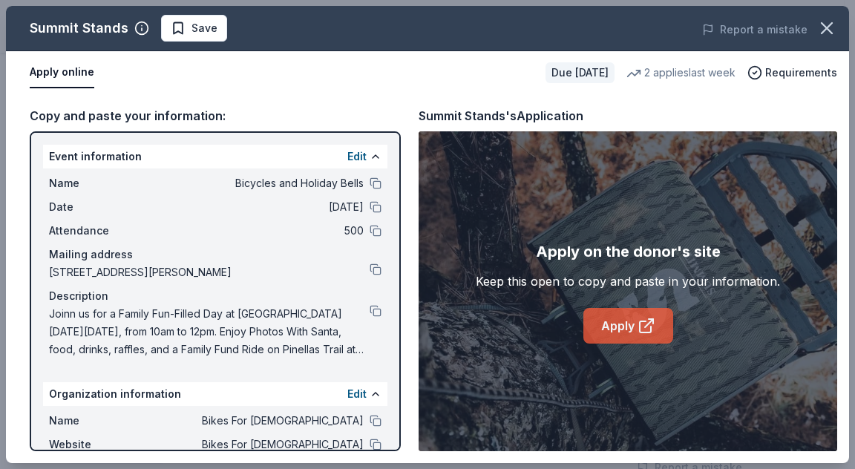
click at [636, 326] on link "Apply" at bounding box center [628, 326] width 90 height 36
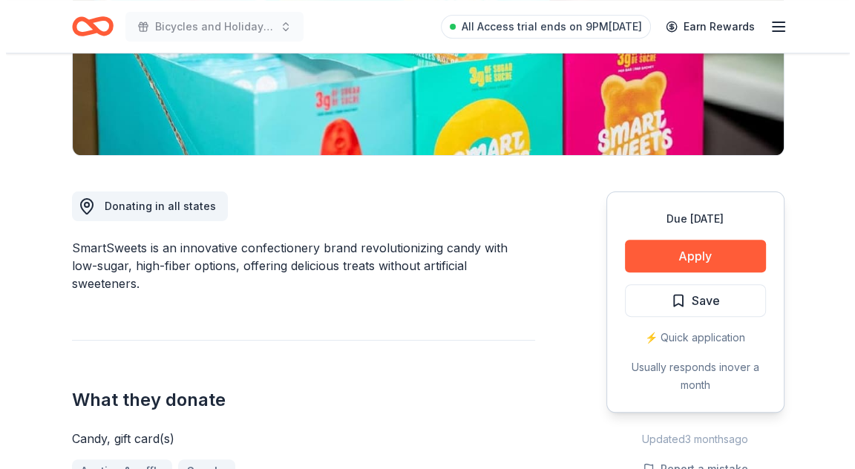
scroll to position [297, 0]
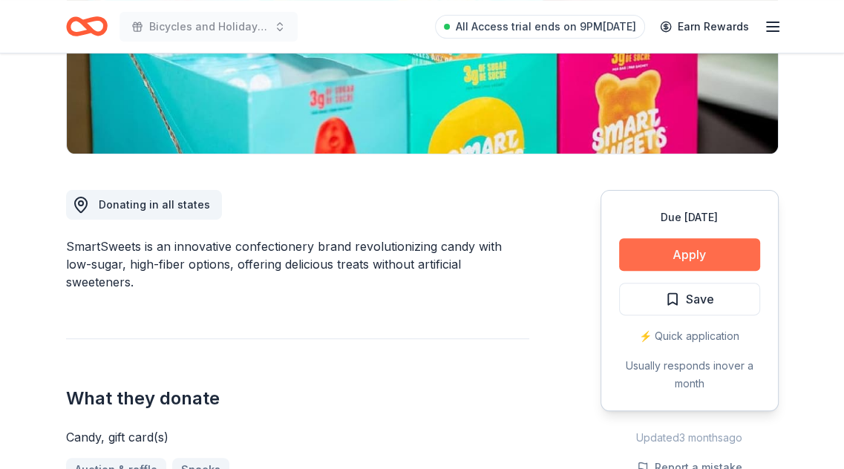
click at [682, 253] on button "Apply" at bounding box center [689, 254] width 141 height 33
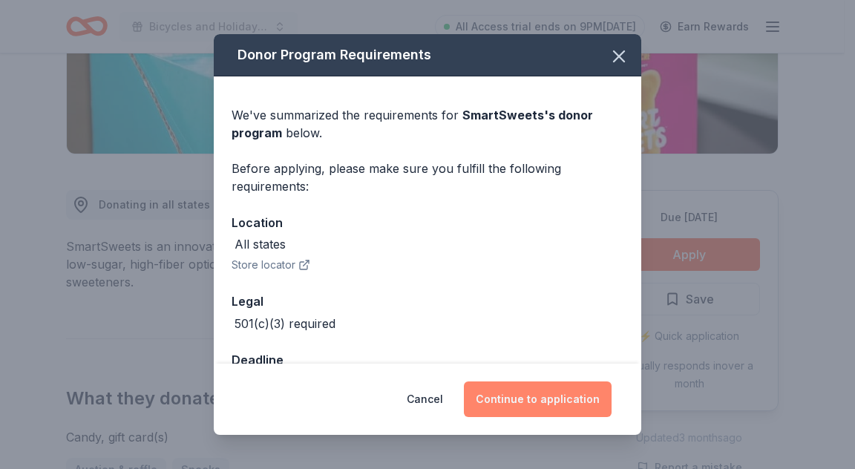
click at [560, 387] on button "Continue to application" at bounding box center [538, 399] width 148 height 36
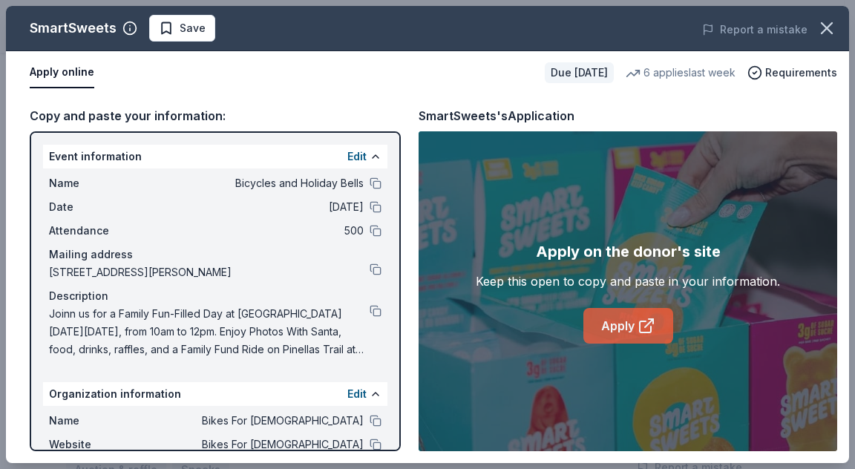
click at [629, 321] on link "Apply" at bounding box center [628, 326] width 90 height 36
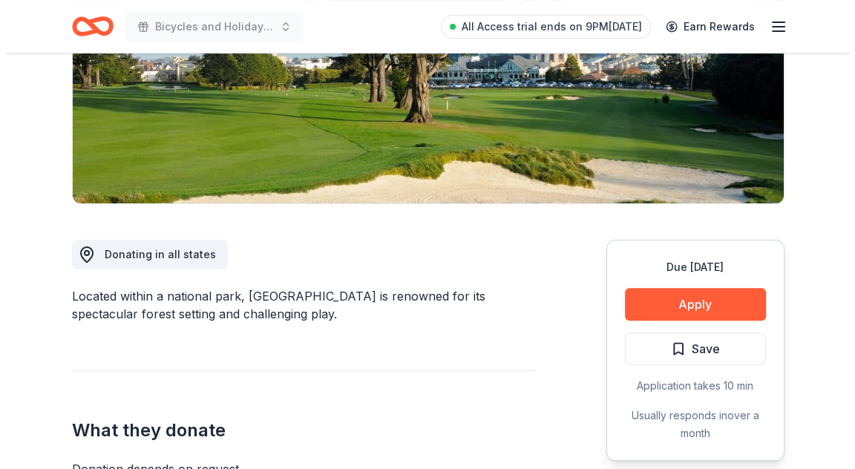
scroll to position [223, 0]
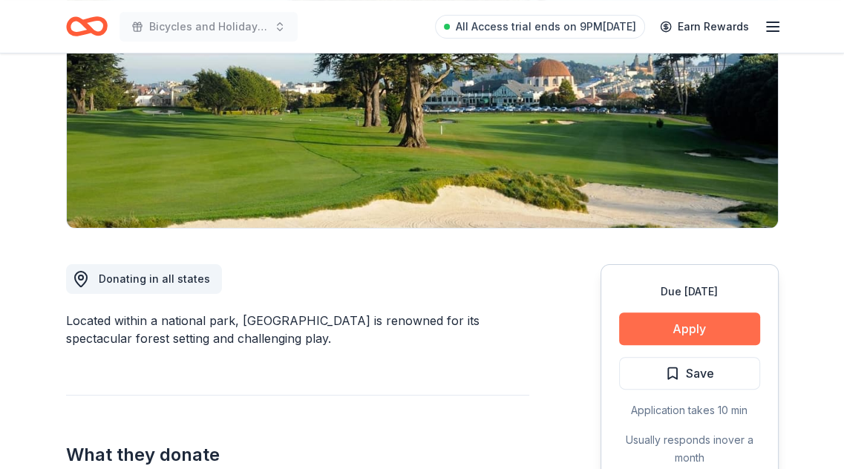
click at [653, 327] on button "Apply" at bounding box center [689, 328] width 141 height 33
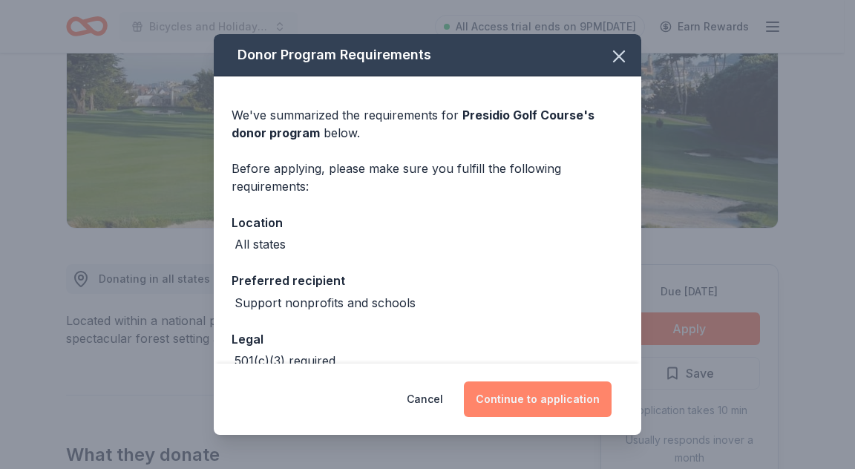
click at [550, 404] on button "Continue to application" at bounding box center [538, 399] width 148 height 36
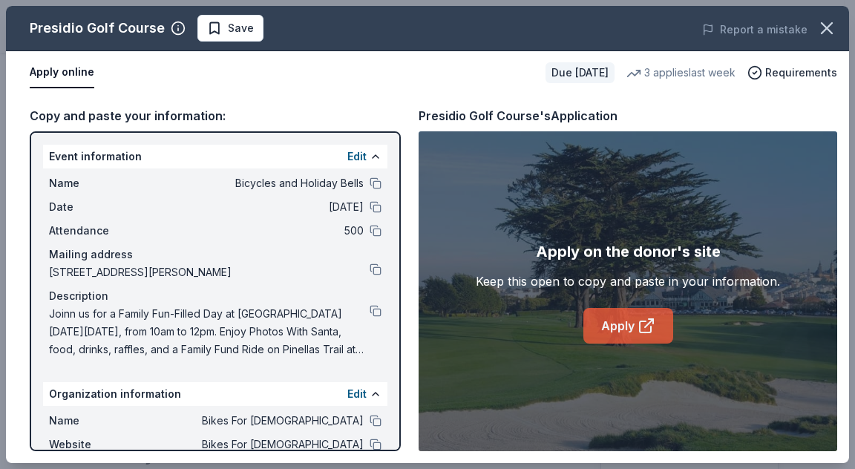
click at [626, 328] on link "Apply" at bounding box center [628, 326] width 90 height 36
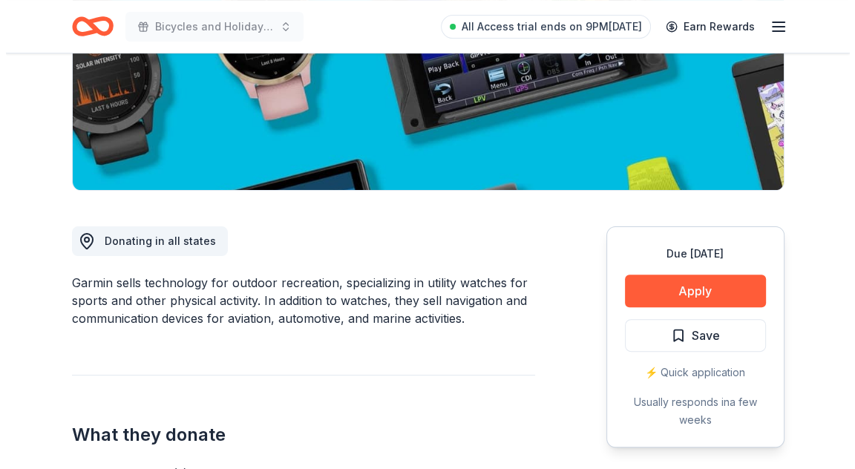
scroll to position [297, 0]
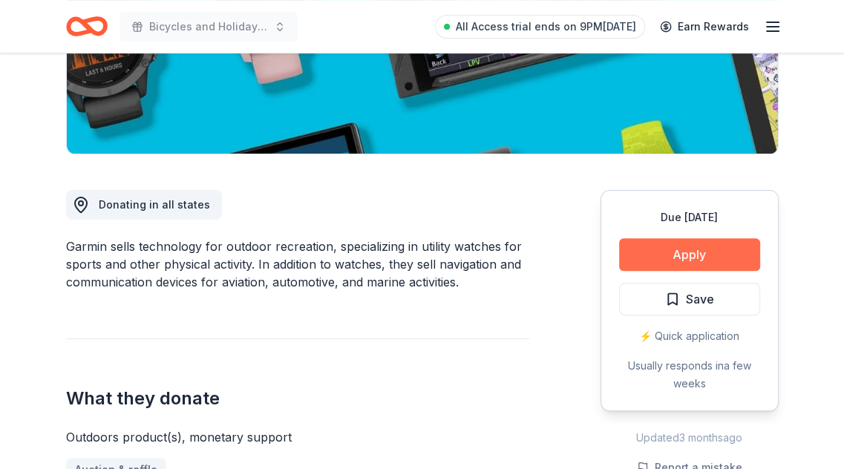
click at [641, 246] on button "Apply" at bounding box center [689, 254] width 141 height 33
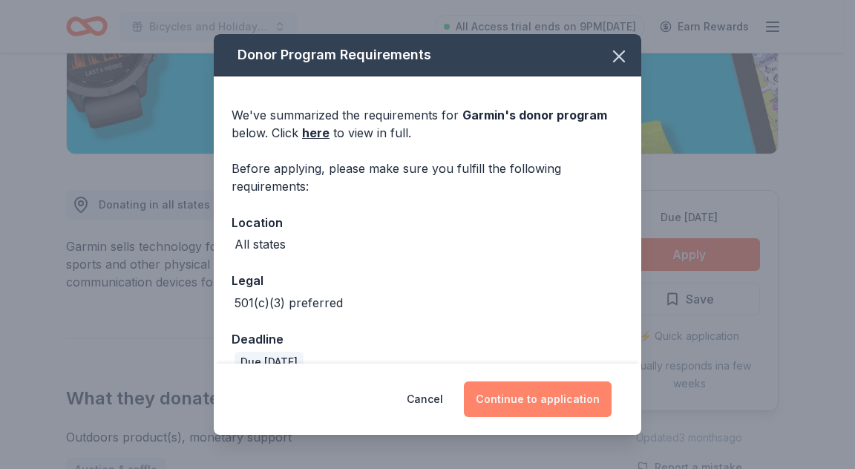
click at [513, 396] on button "Continue to application" at bounding box center [538, 399] width 148 height 36
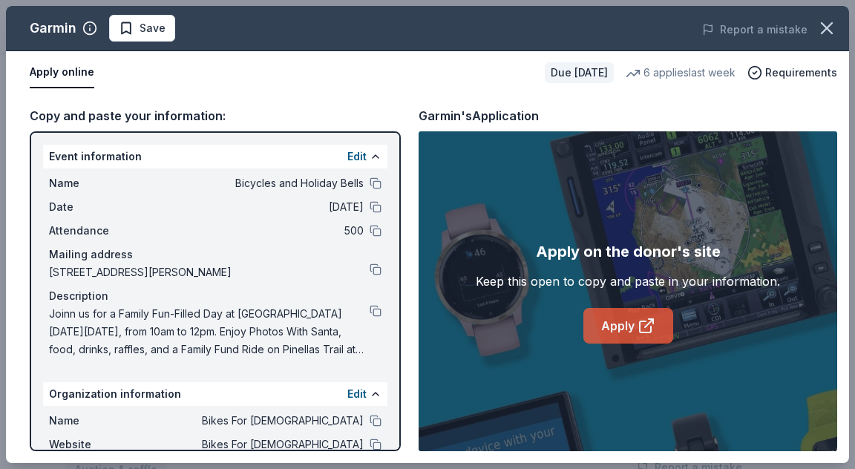
click at [628, 330] on link "Apply" at bounding box center [628, 326] width 90 height 36
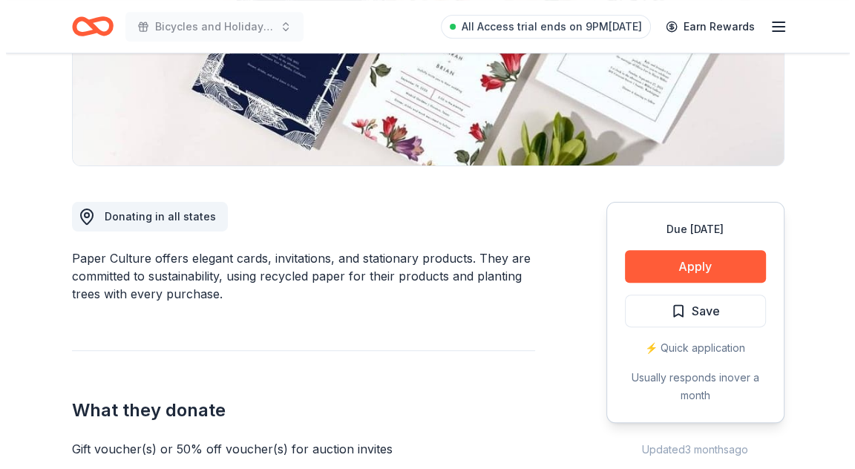
scroll to position [371, 0]
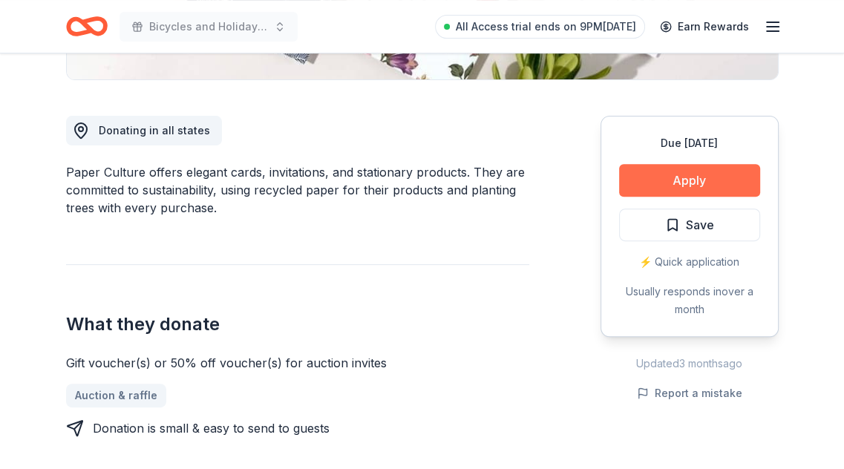
click at [683, 179] on button "Apply" at bounding box center [689, 180] width 141 height 33
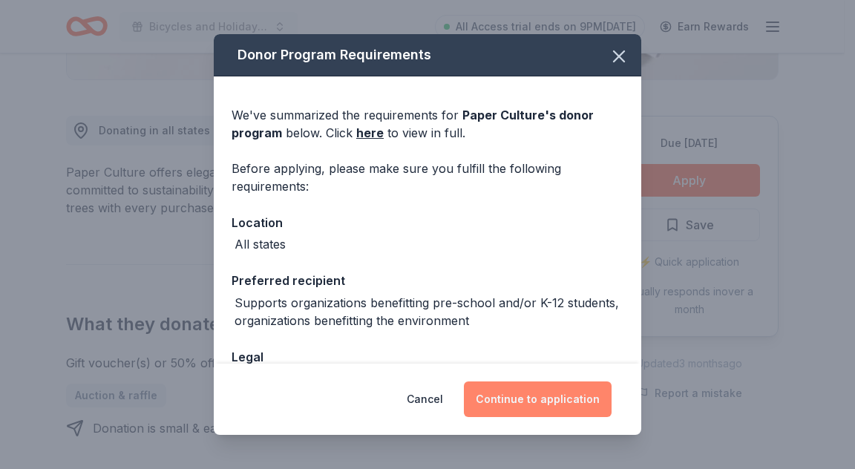
click at [543, 393] on button "Continue to application" at bounding box center [538, 399] width 148 height 36
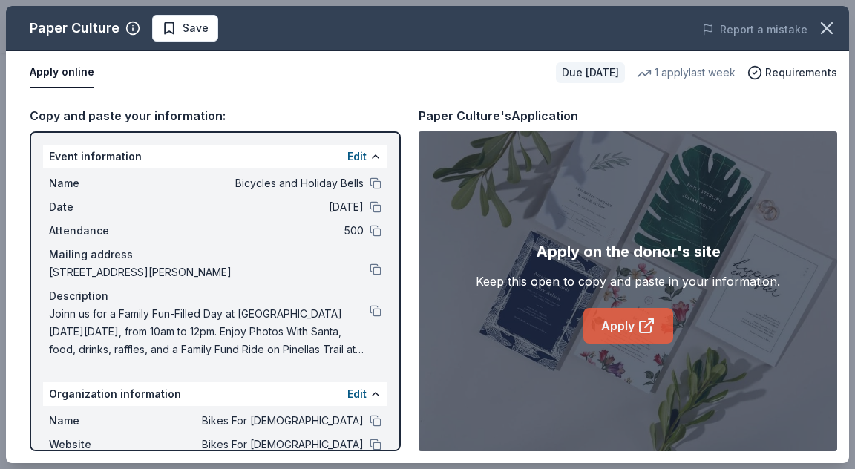
click at [629, 325] on link "Apply" at bounding box center [628, 326] width 90 height 36
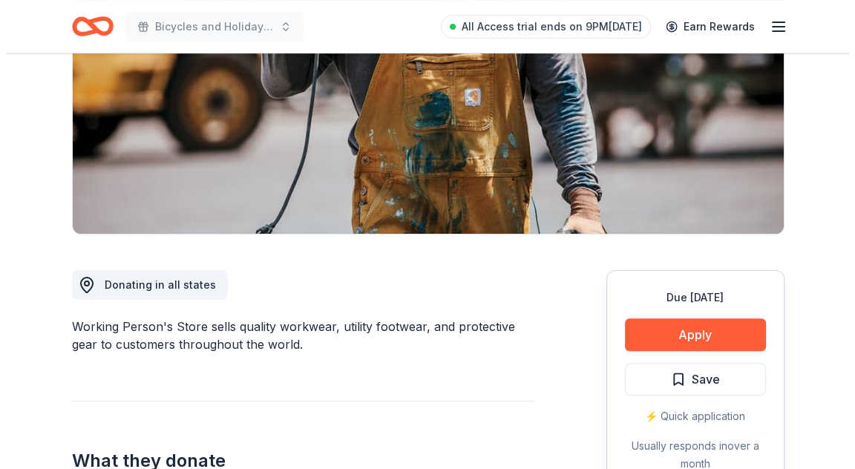
scroll to position [297, 0]
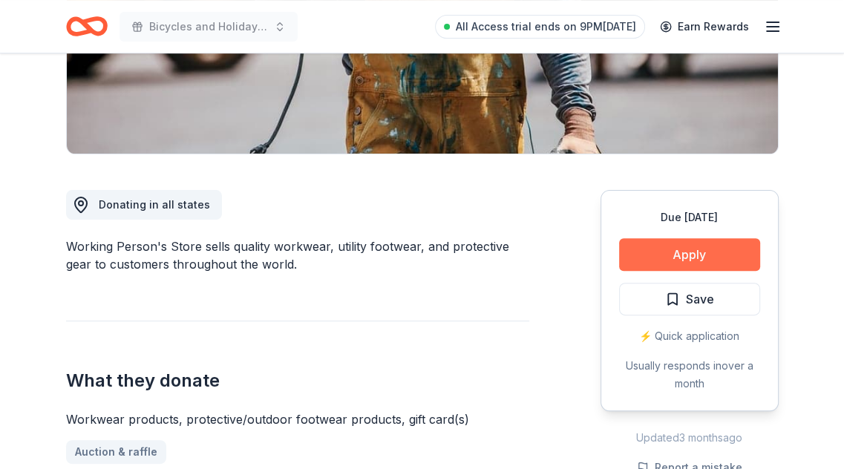
click at [706, 257] on button "Apply" at bounding box center [689, 254] width 141 height 33
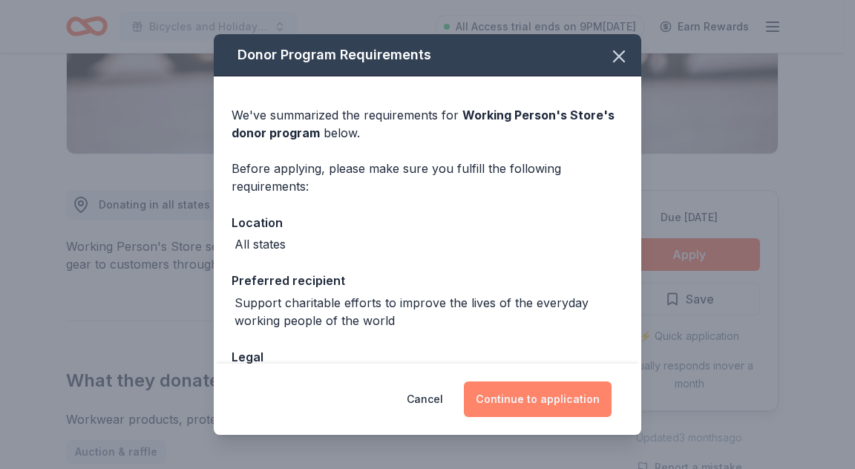
click at [522, 404] on button "Continue to application" at bounding box center [538, 399] width 148 height 36
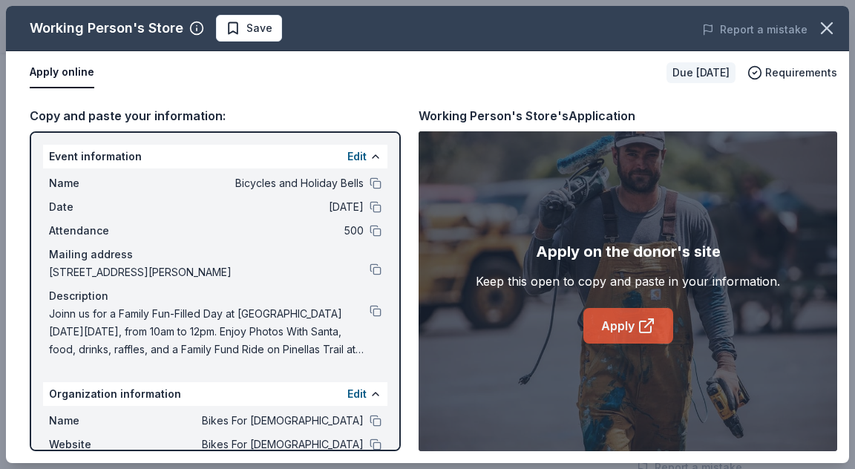
click at [649, 330] on icon at bounding box center [646, 326] width 18 height 18
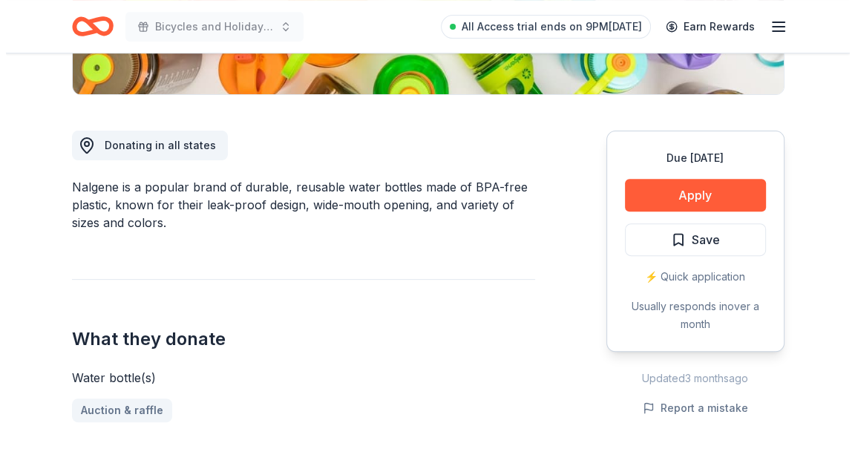
scroll to position [371, 0]
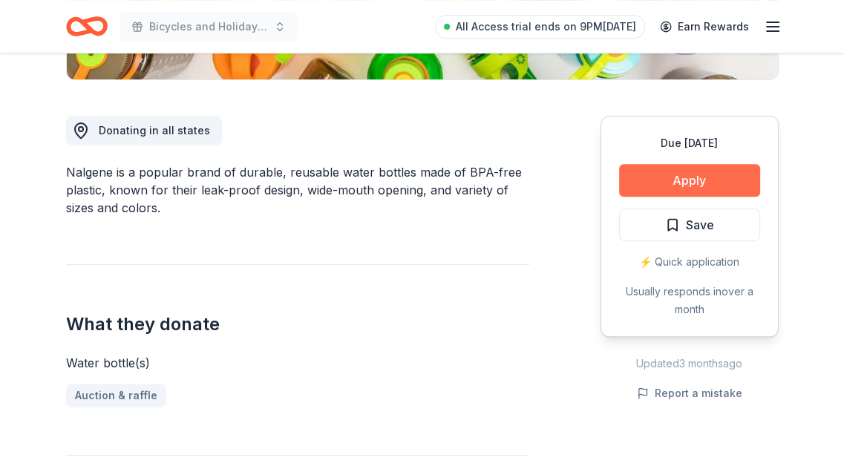
click at [698, 178] on button "Apply" at bounding box center [689, 180] width 141 height 33
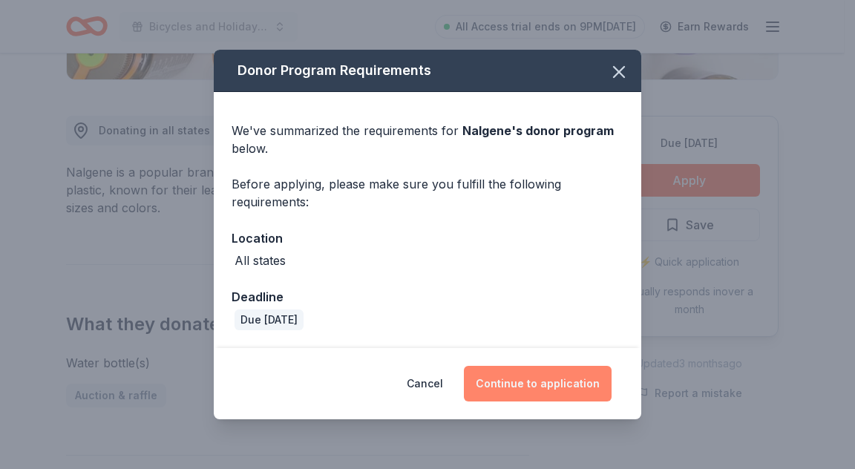
click at [558, 384] on button "Continue to application" at bounding box center [538, 384] width 148 height 36
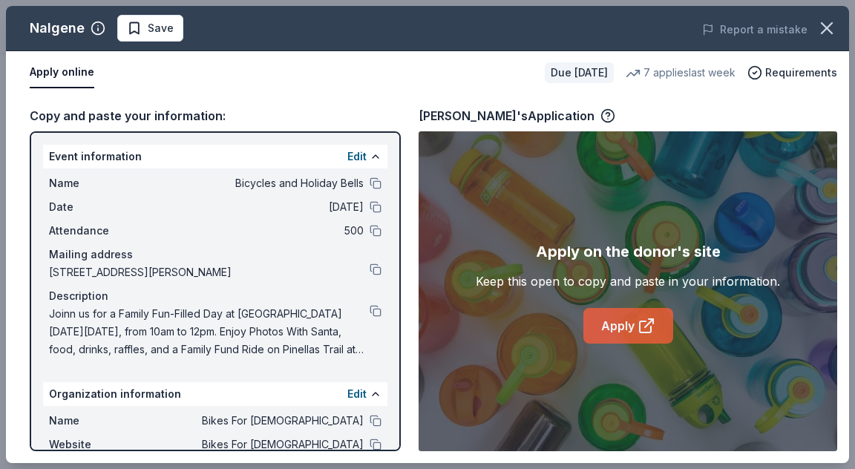
click at [620, 318] on link "Apply" at bounding box center [628, 326] width 90 height 36
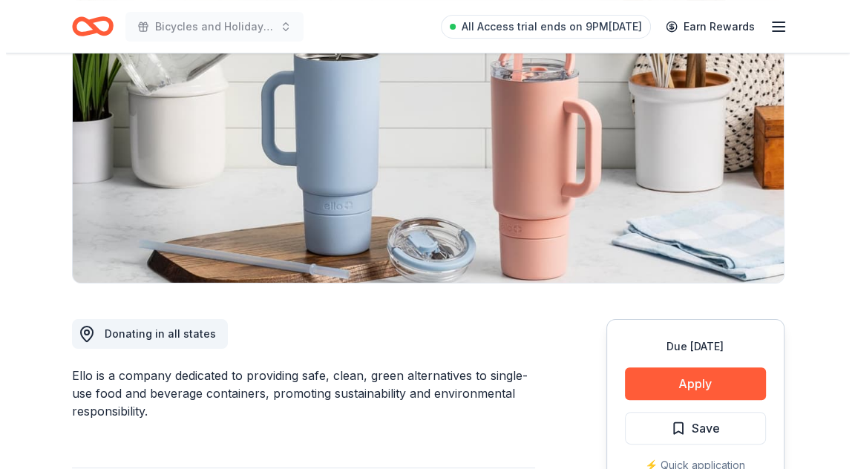
scroll to position [297, 0]
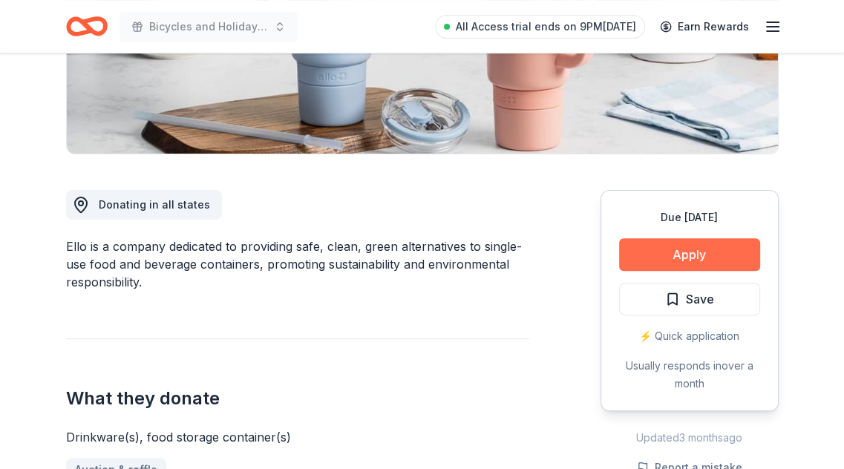
click at [661, 256] on button "Apply" at bounding box center [689, 254] width 141 height 33
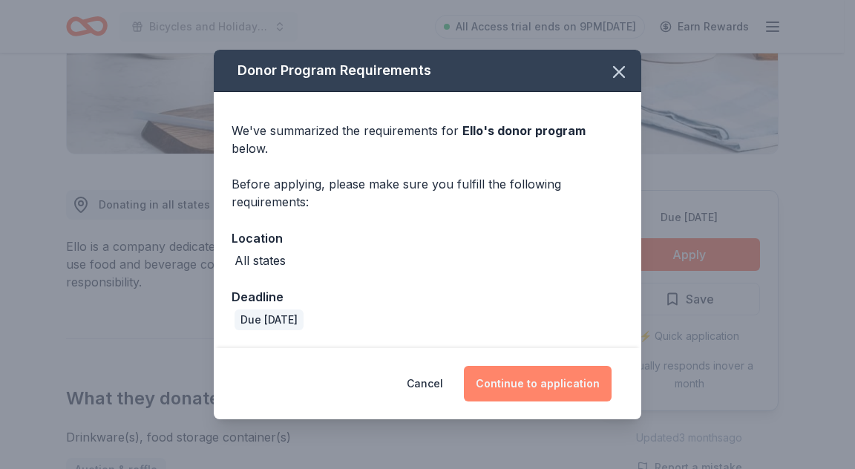
click at [565, 374] on button "Continue to application" at bounding box center [538, 384] width 148 height 36
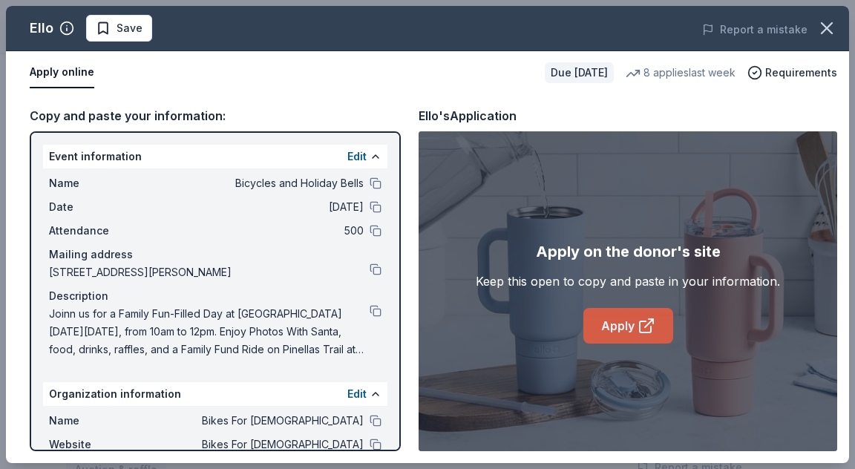
click at [626, 321] on link "Apply" at bounding box center [628, 326] width 90 height 36
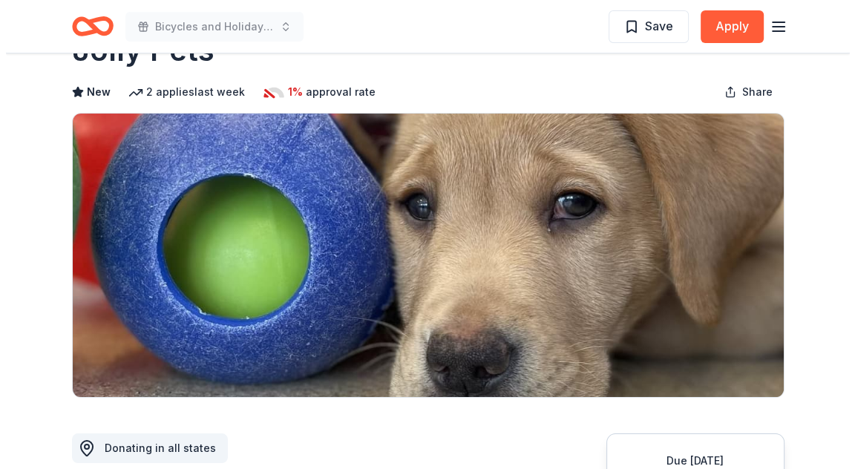
scroll to position [223, 0]
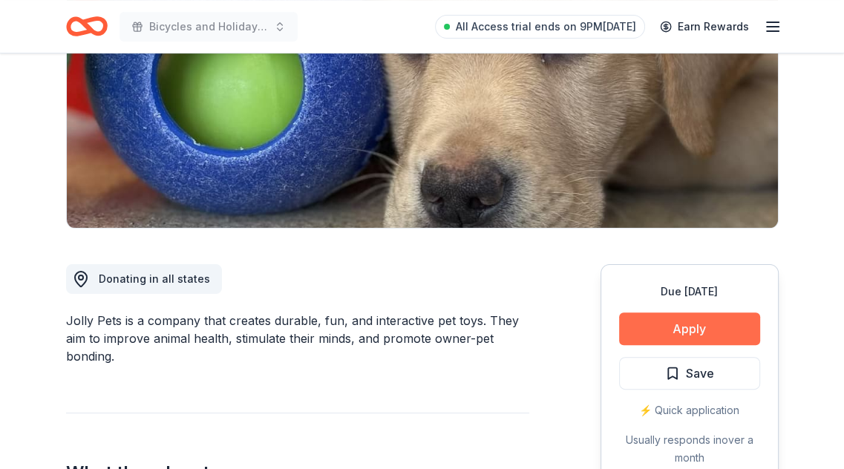
click at [672, 336] on button "Apply" at bounding box center [689, 328] width 141 height 33
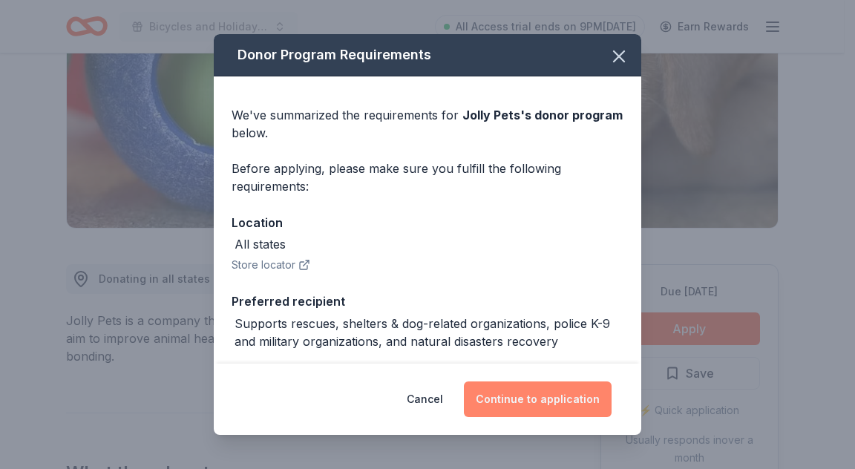
click at [557, 397] on button "Continue to application" at bounding box center [538, 399] width 148 height 36
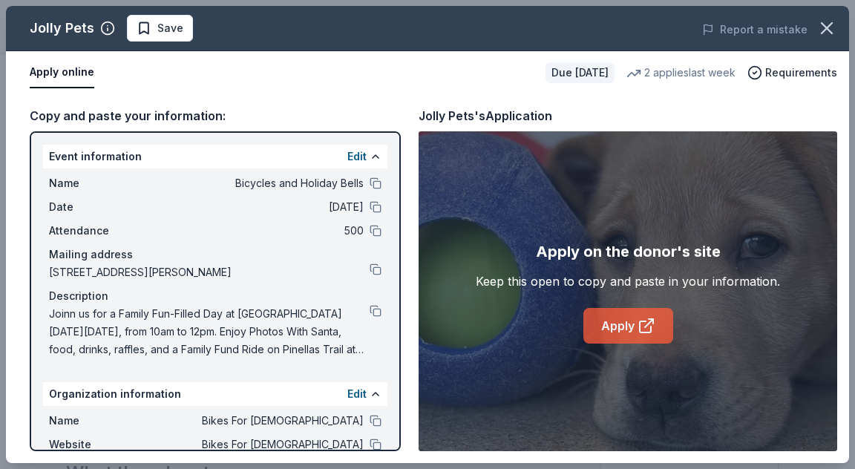
click at [640, 324] on icon at bounding box center [645, 326] width 11 height 11
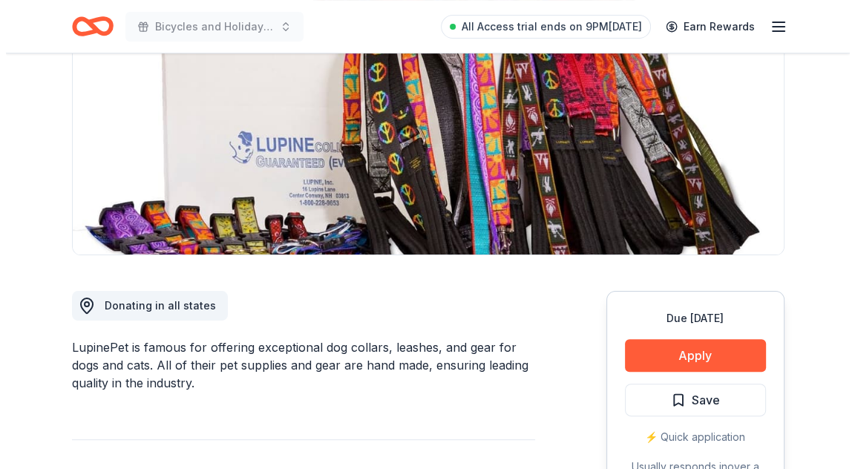
scroll to position [223, 0]
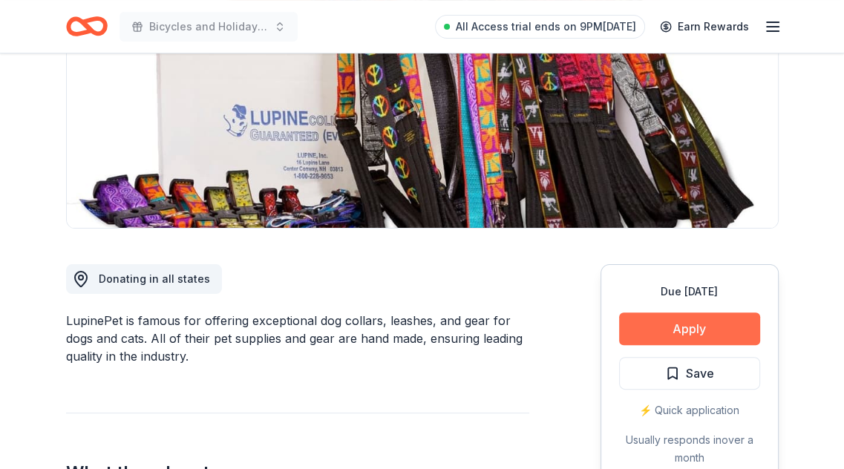
click at [678, 324] on button "Apply" at bounding box center [689, 328] width 141 height 33
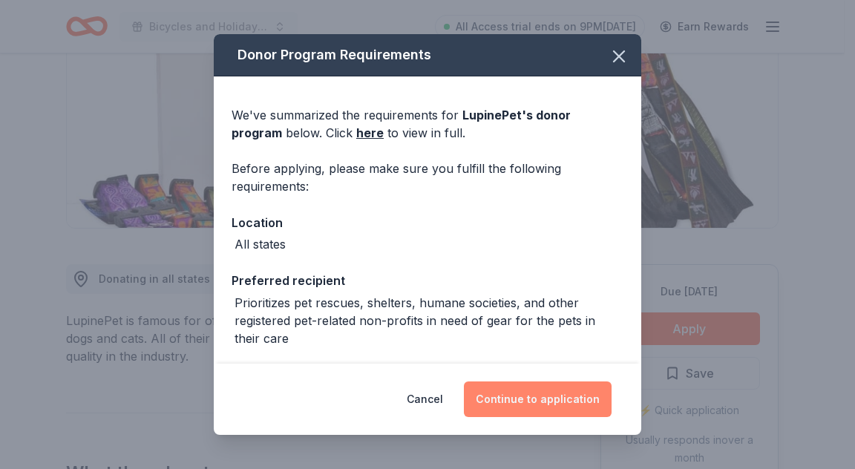
click at [534, 401] on button "Continue to application" at bounding box center [538, 399] width 148 height 36
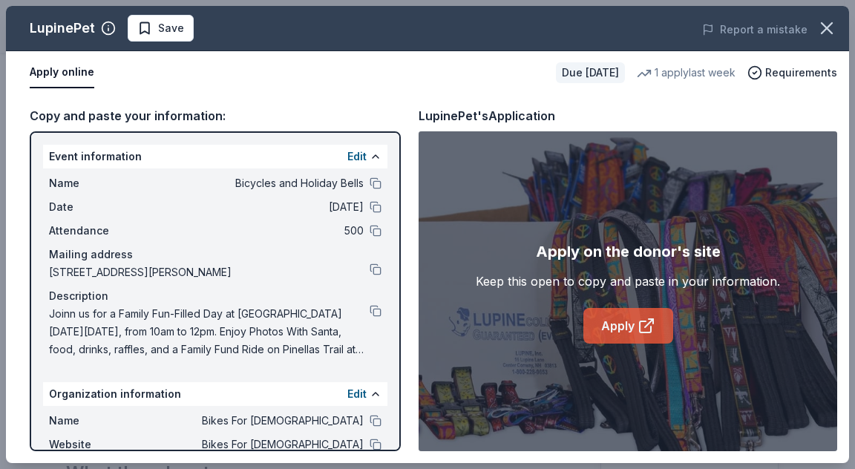
click at [640, 322] on icon at bounding box center [645, 326] width 11 height 11
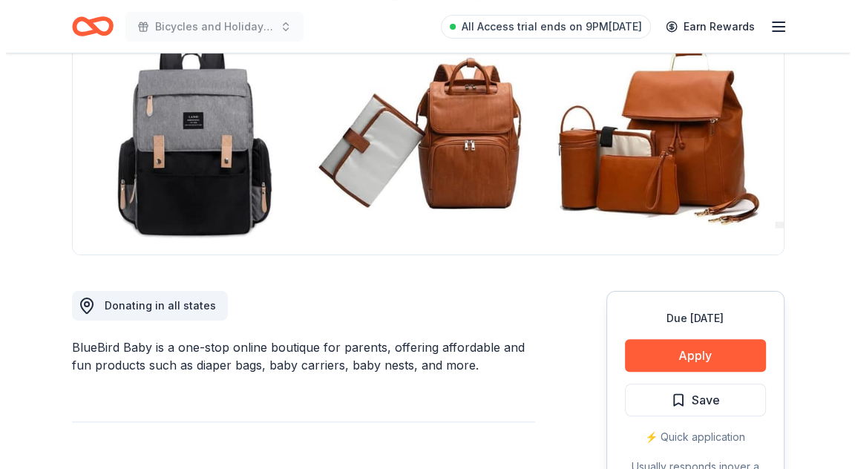
scroll to position [223, 0]
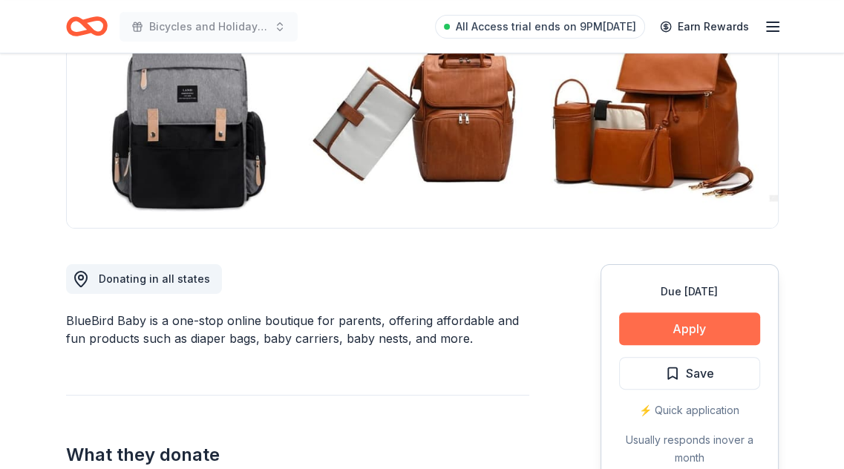
click at [630, 321] on button "Apply" at bounding box center [689, 328] width 141 height 33
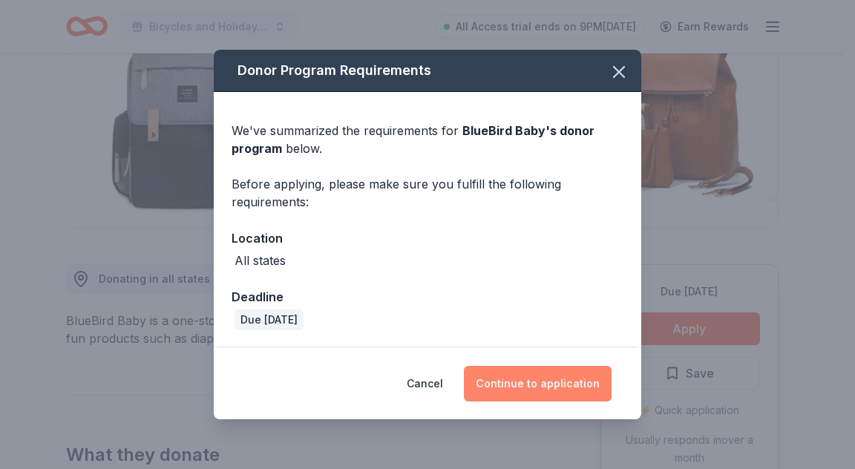
click at [535, 382] on button "Continue to application" at bounding box center [538, 384] width 148 height 36
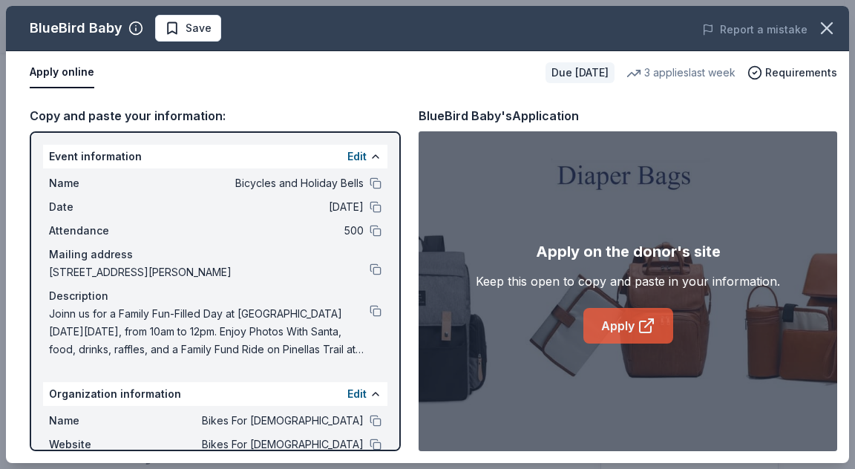
click at [629, 339] on link "Apply" at bounding box center [628, 326] width 90 height 36
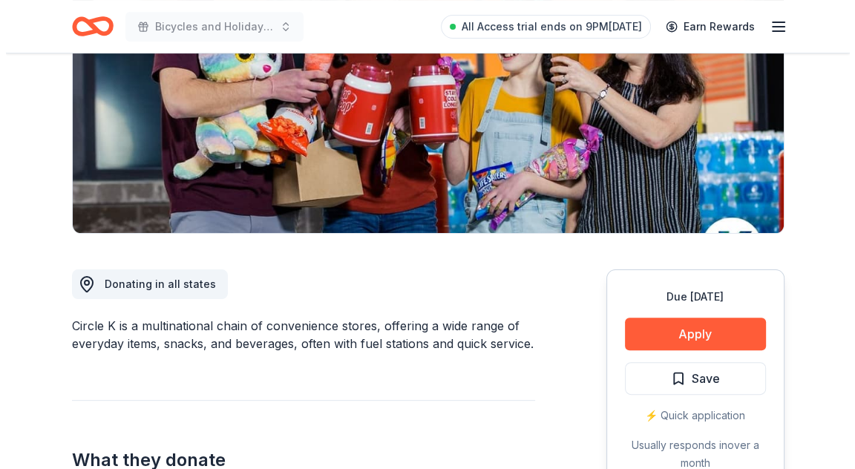
scroll to position [297, 0]
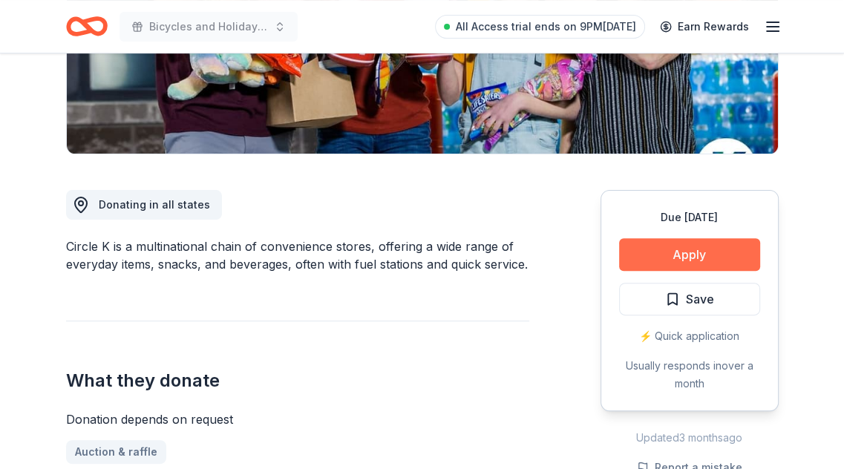
click at [689, 259] on button "Apply" at bounding box center [689, 254] width 141 height 33
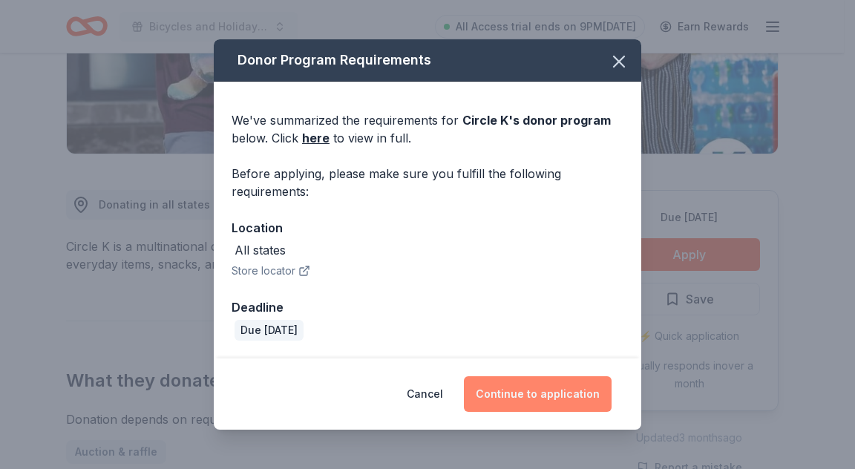
click at [537, 393] on button "Continue to application" at bounding box center [538, 394] width 148 height 36
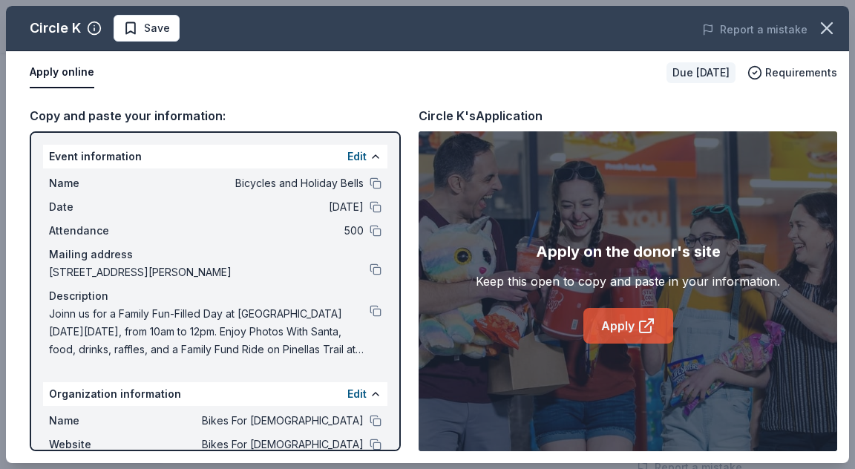
click at [649, 324] on icon at bounding box center [646, 326] width 18 height 18
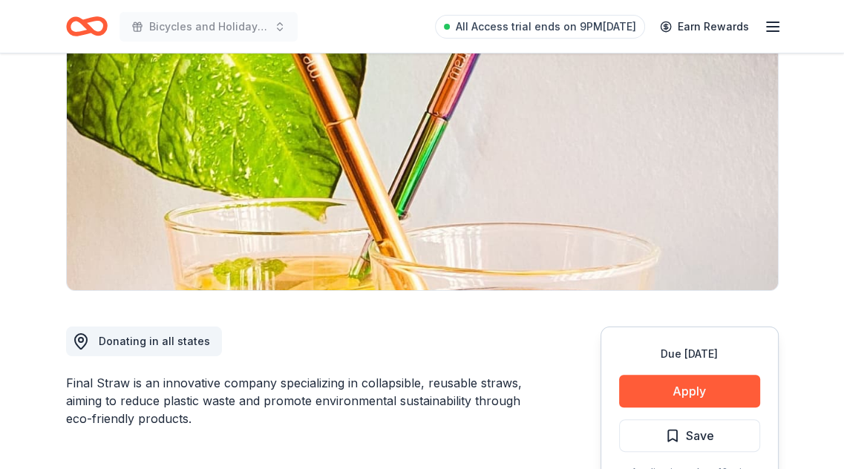
scroll to position [74, 0]
